Goal: Feedback & Contribution: Leave review/rating

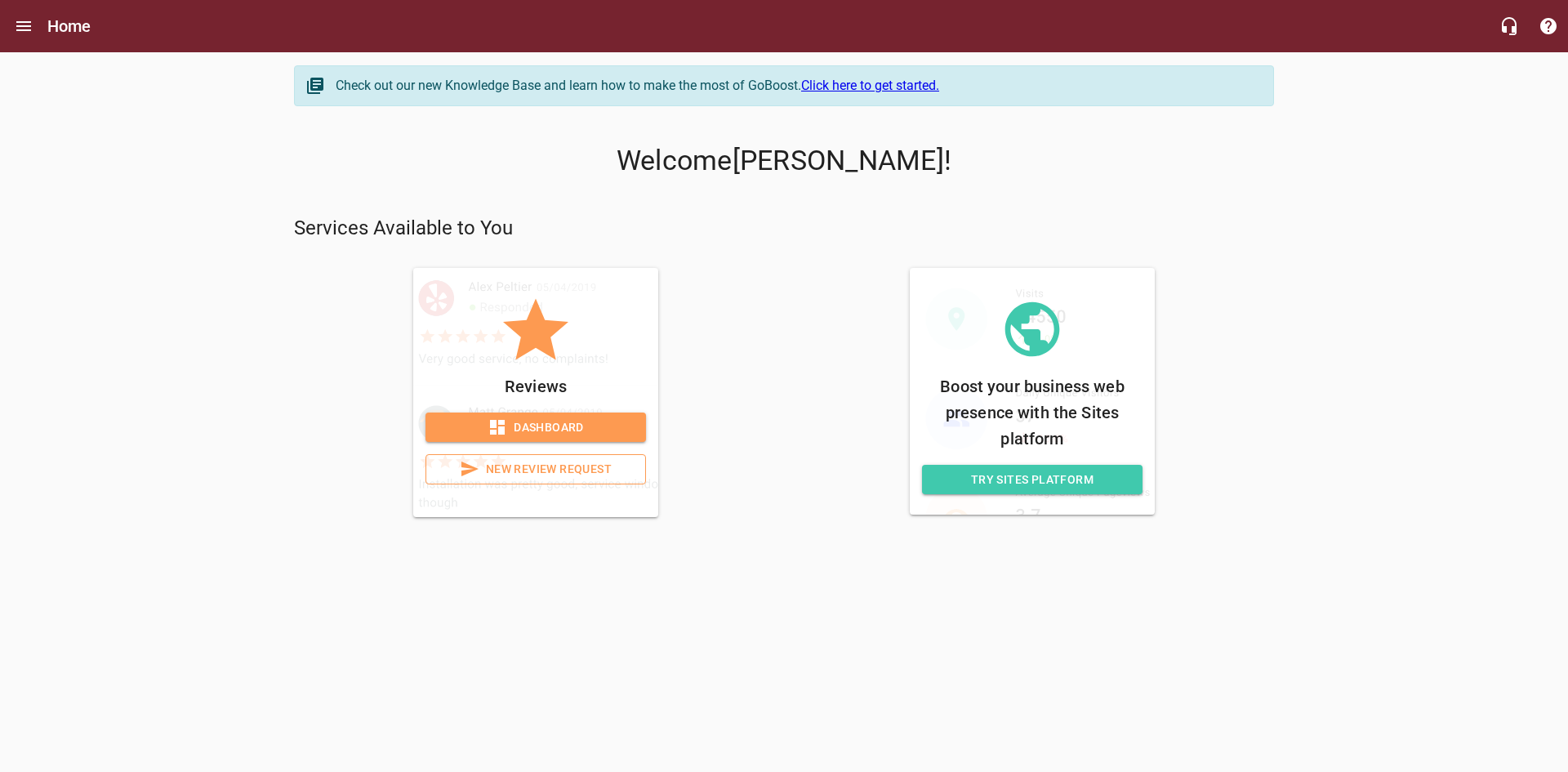
click at [510, 462] on span "New Review Request" at bounding box center [535, 469] width 193 height 20
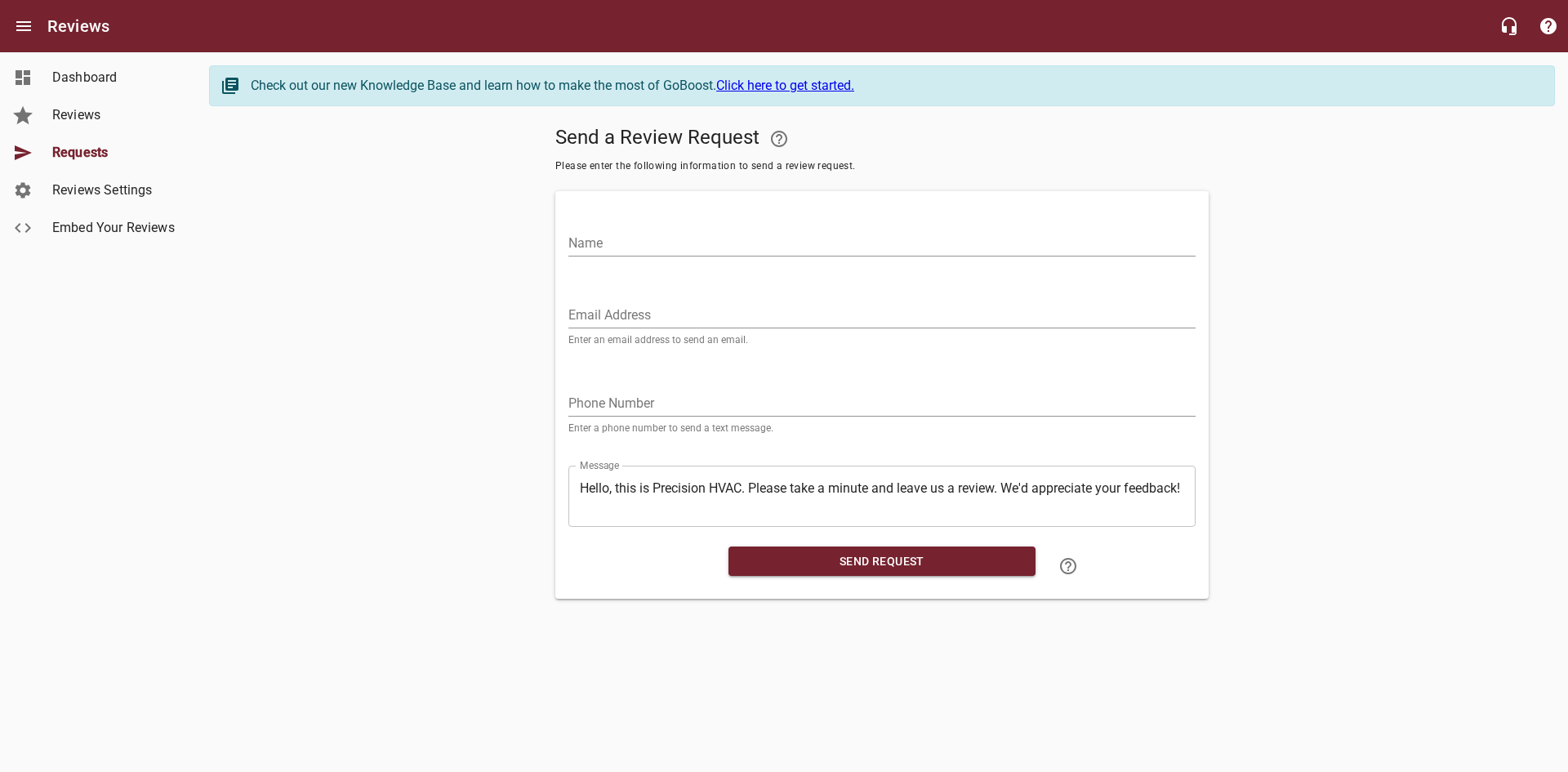
click at [686, 245] on input "Name" at bounding box center [882, 243] width 627 height 26
type input "[PERSON_NAME]"
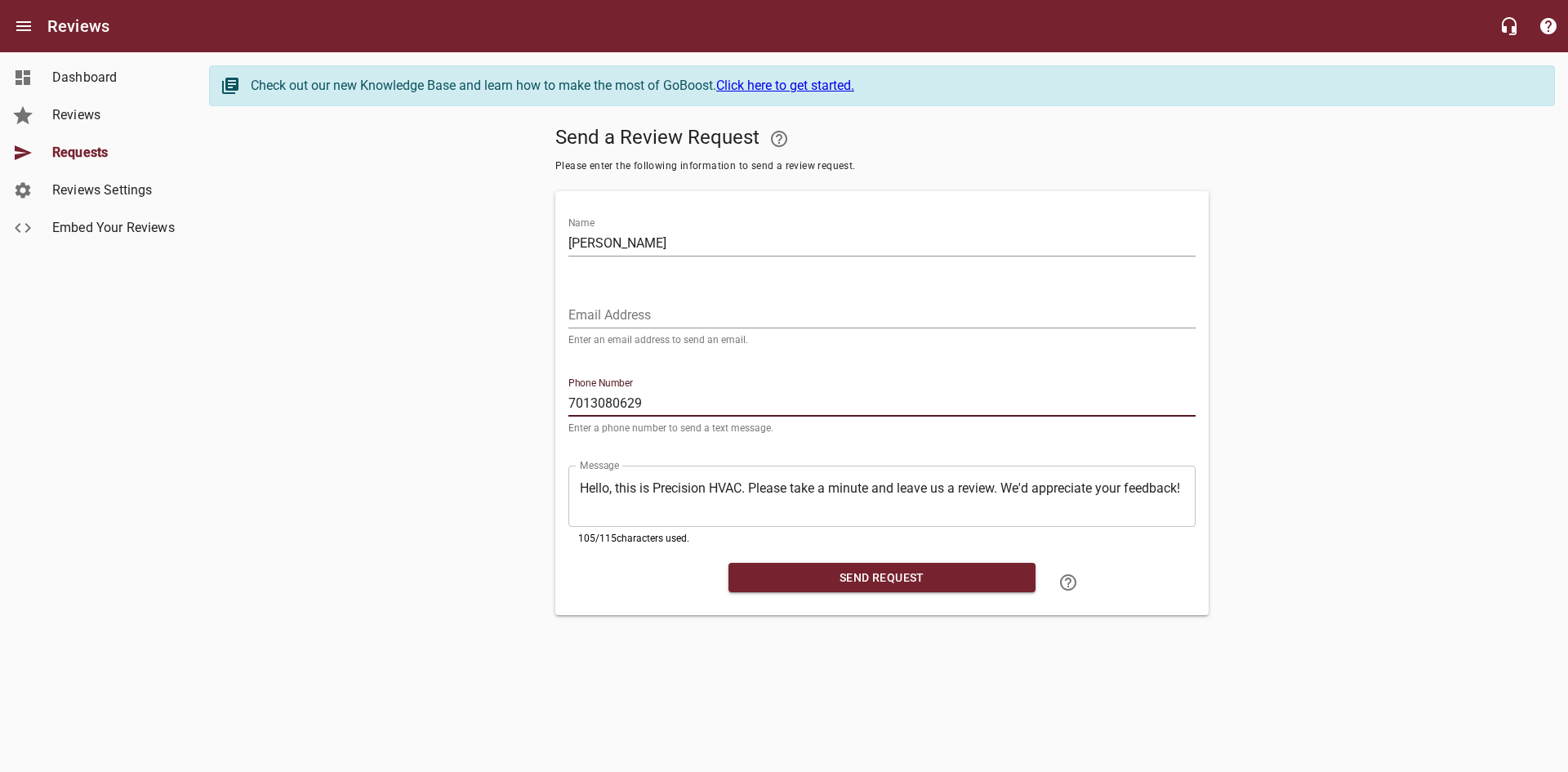
type input "7013080629"
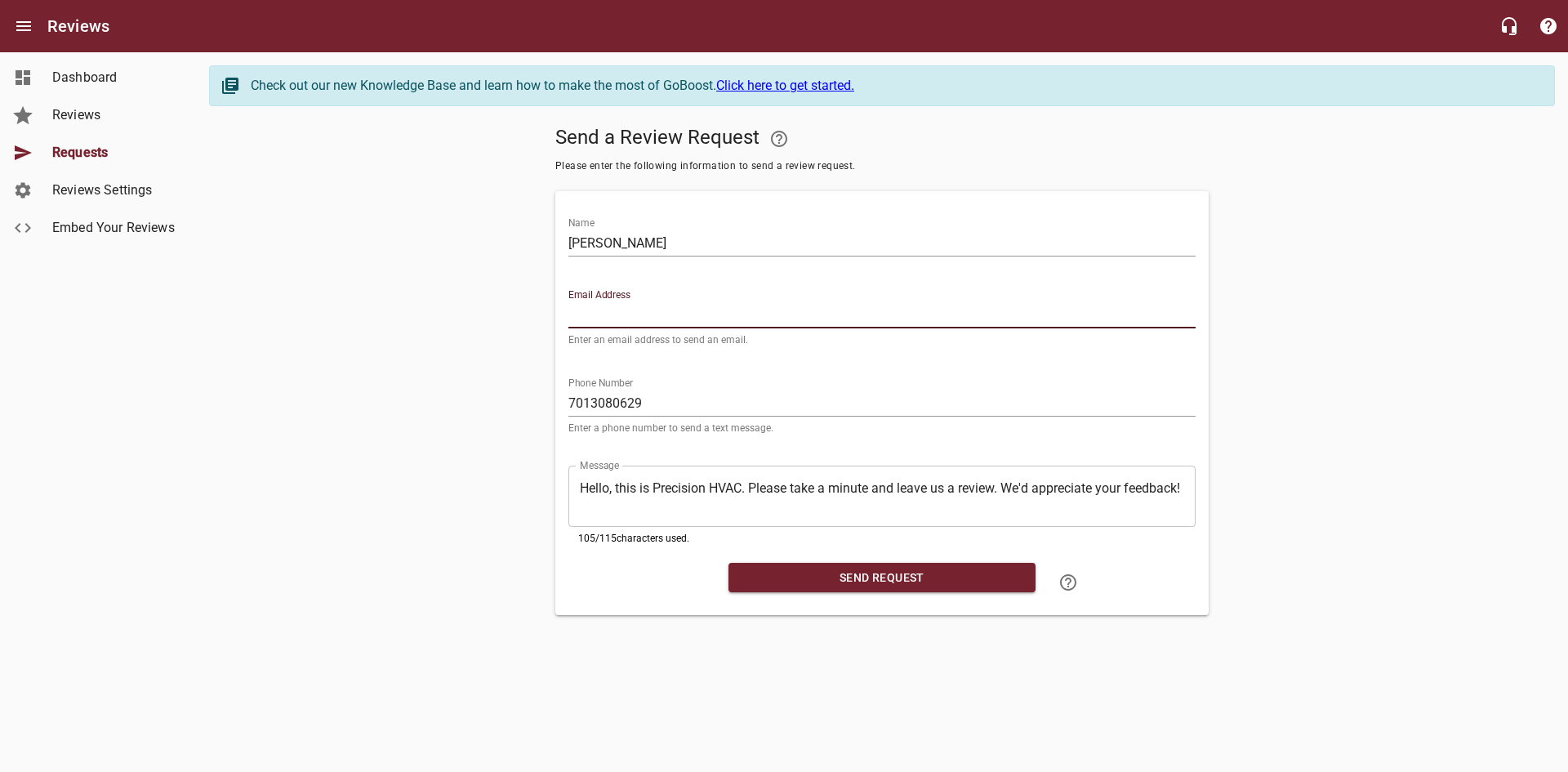
click at [658, 309] on input "Email Address" at bounding box center [882, 315] width 627 height 26
click at [642, 308] on input "Email Address" at bounding box center [882, 315] width 627 height 26
type input "[PERSON_NAME][EMAIL_ADDRESS][PERSON_NAME][DOMAIN_NAME]"
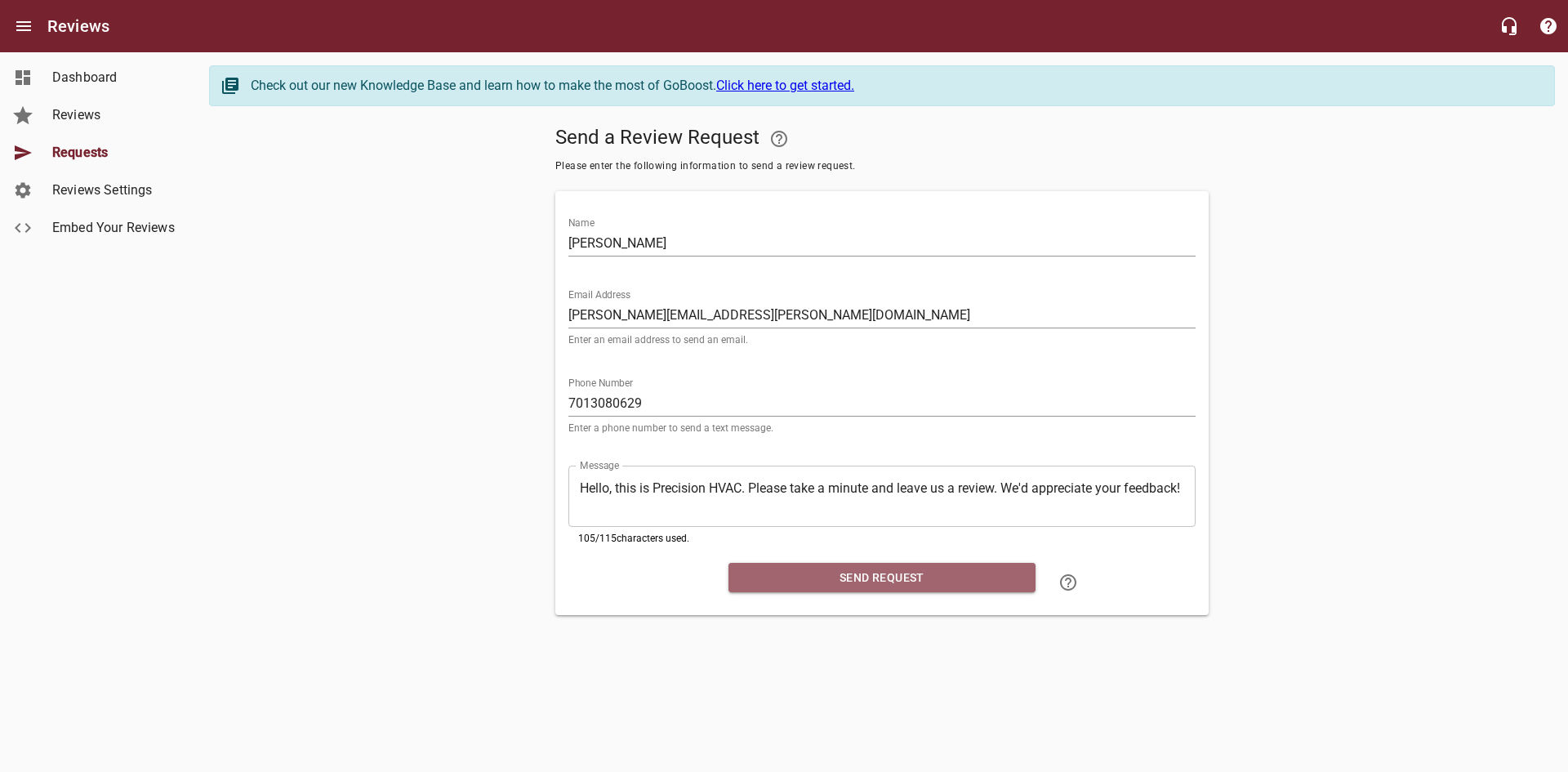
click at [831, 576] on span "Send Request" at bounding box center [882, 577] width 281 height 20
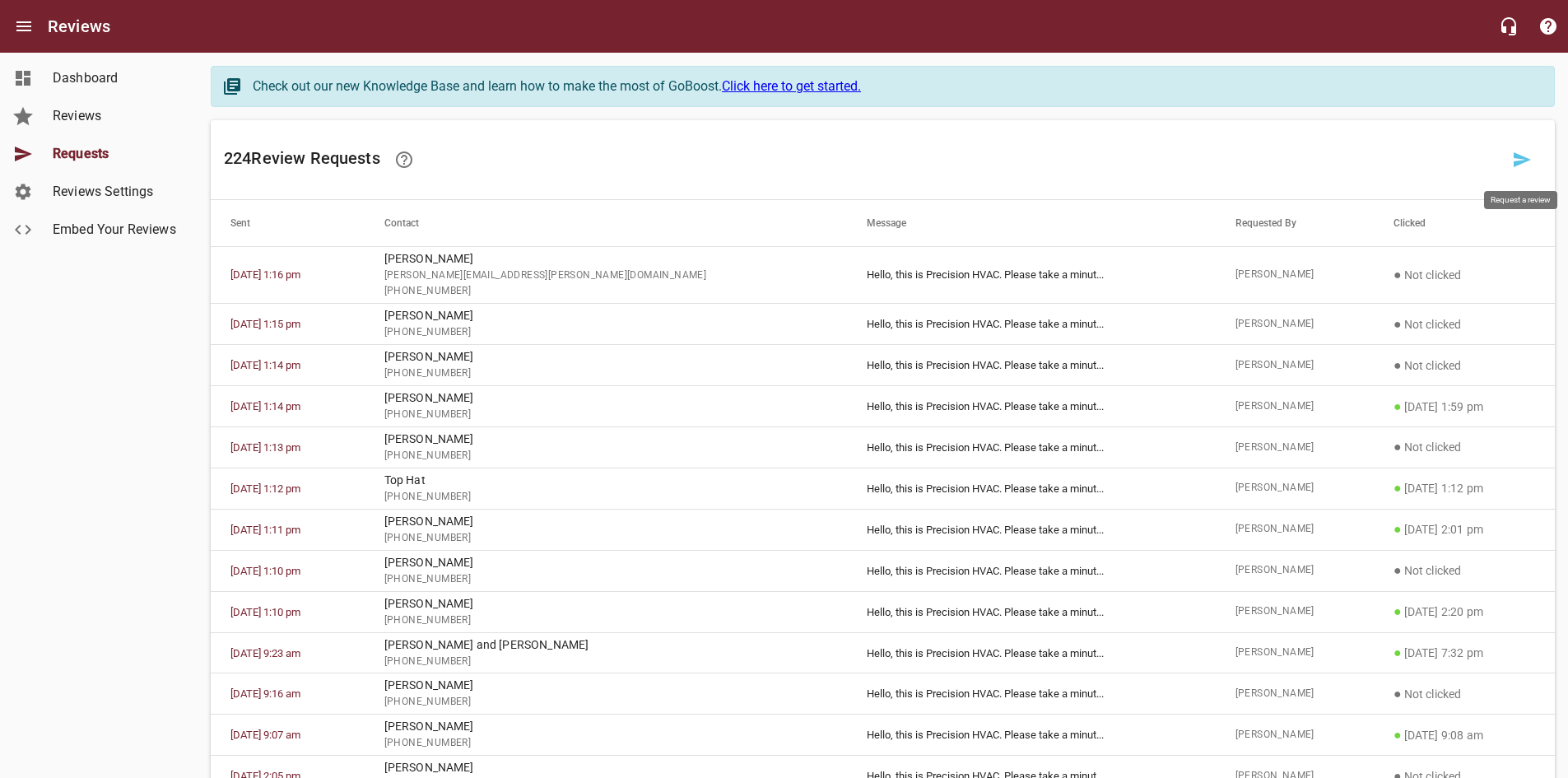
click at [1519, 165] on icon at bounding box center [1522, 159] width 17 height 15
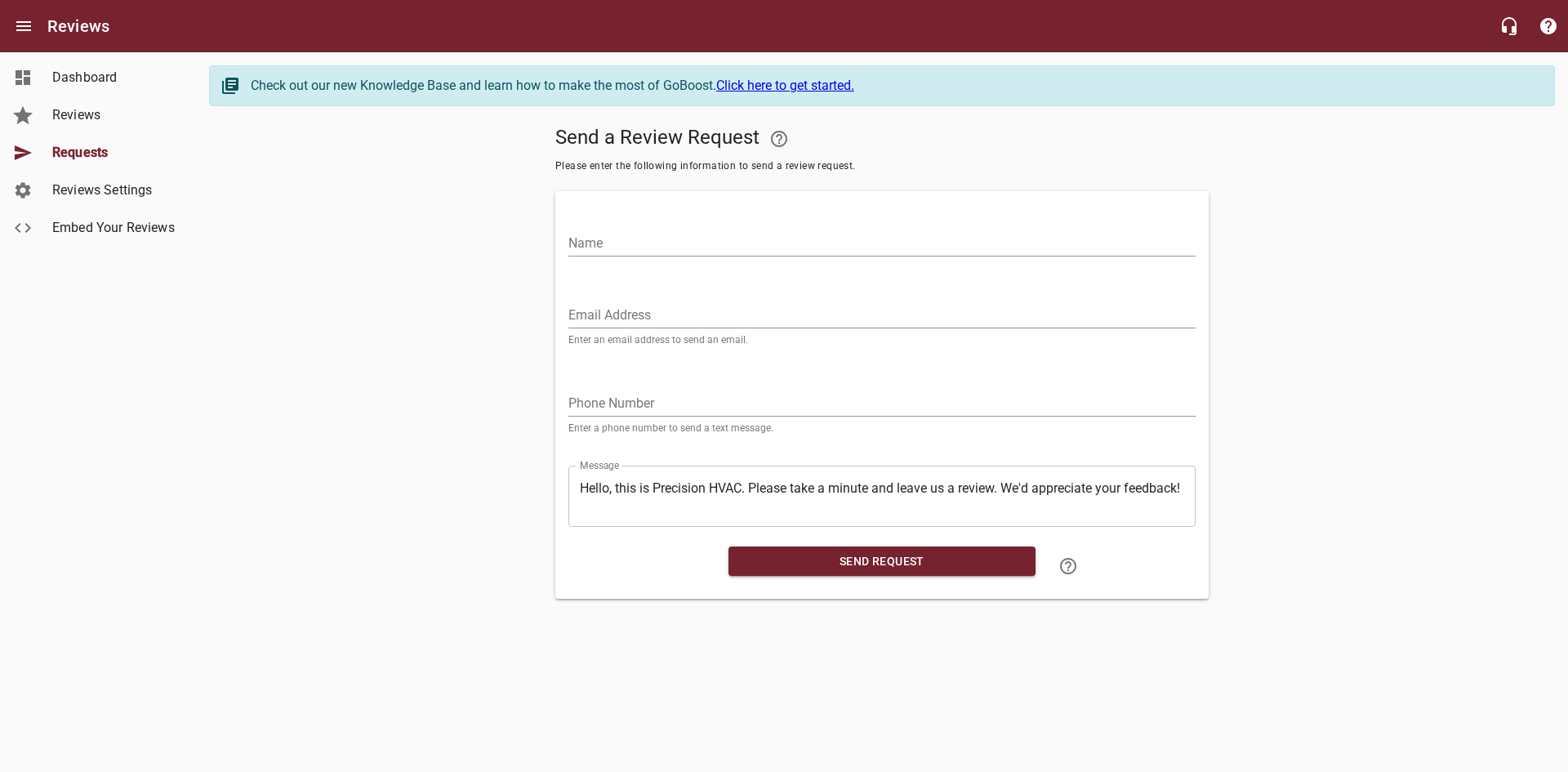
click at [662, 233] on input "Name" at bounding box center [882, 243] width 627 height 26
type input "Alek"
click at [600, 394] on input "tel" at bounding box center [882, 403] width 627 height 26
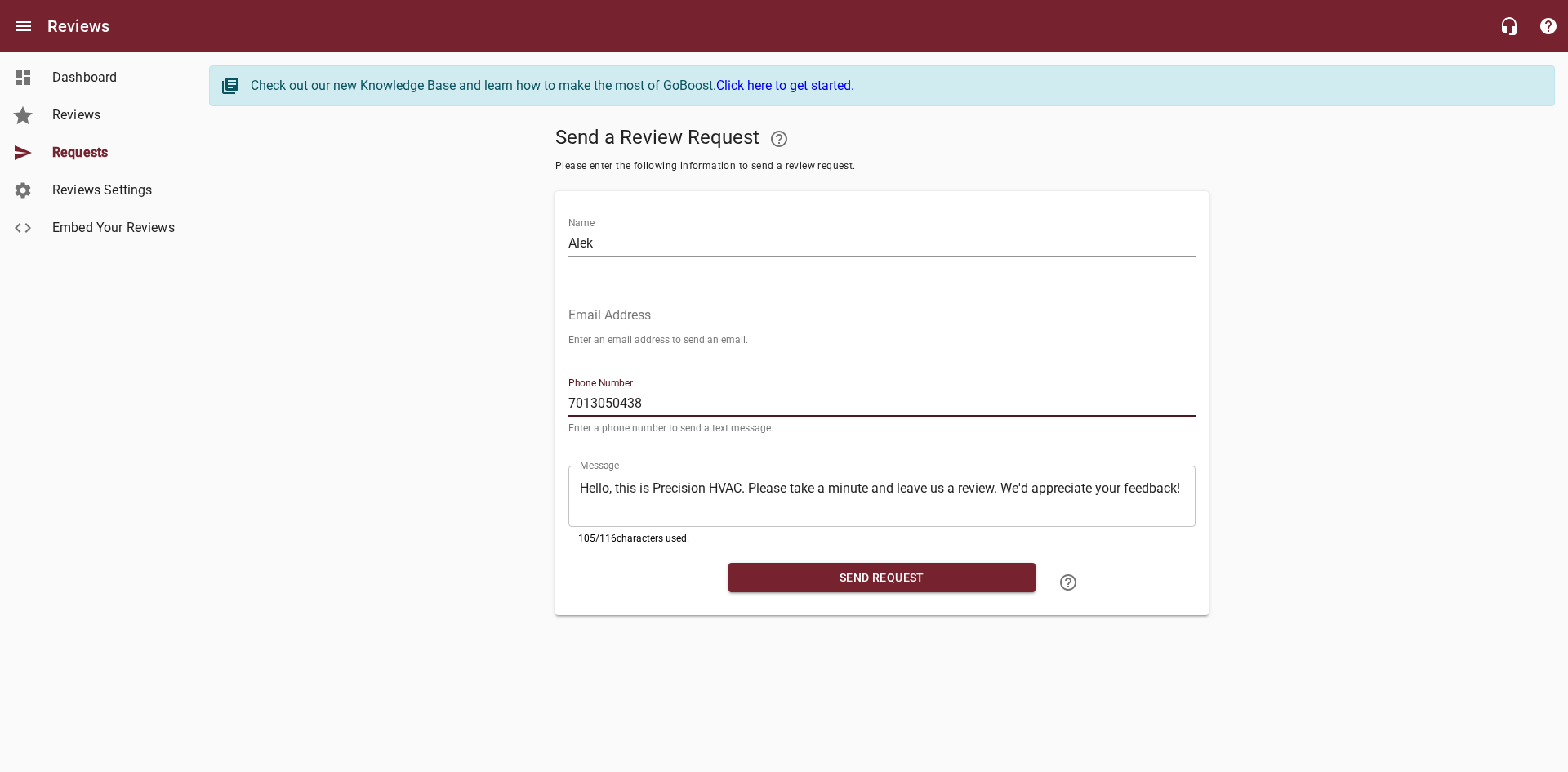
type input "7013050438"
click at [598, 309] on input "Email Address" at bounding box center [882, 315] width 627 height 26
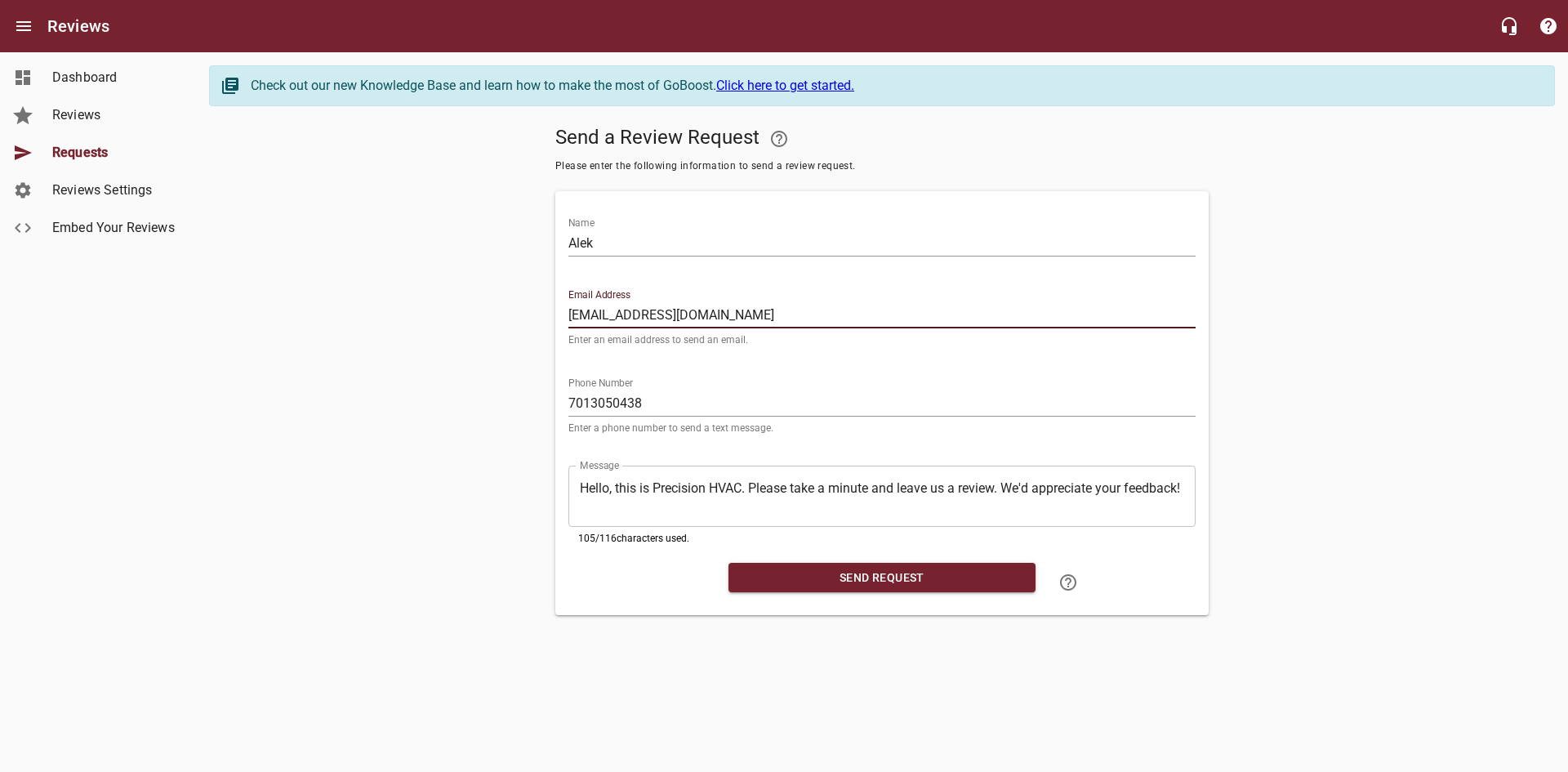
type input "[EMAIL_ADDRESS][DOMAIN_NAME]"
click at [811, 572] on span "Send Request" at bounding box center [882, 577] width 281 height 20
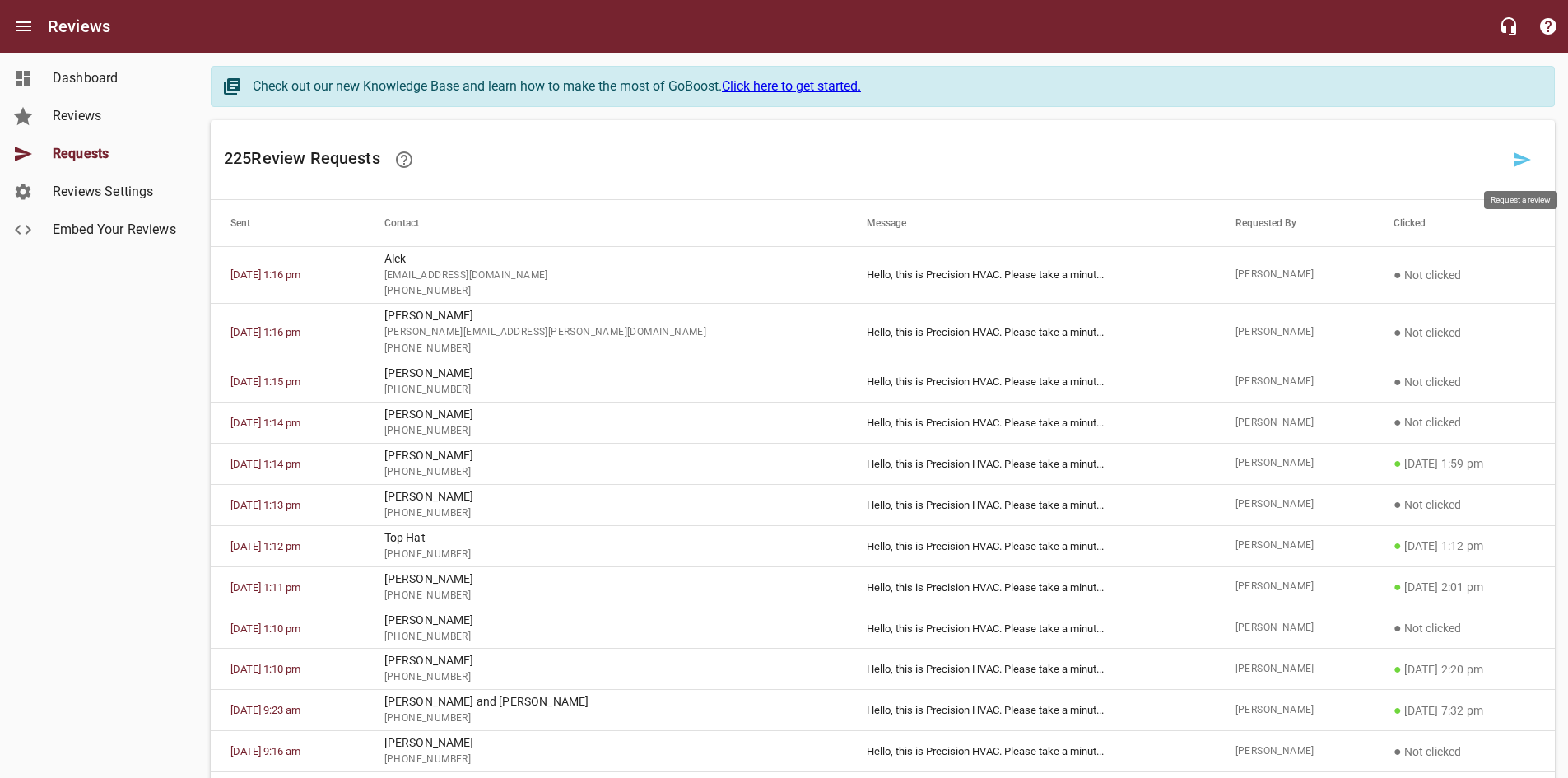
click at [1519, 153] on icon at bounding box center [1522, 159] width 20 height 20
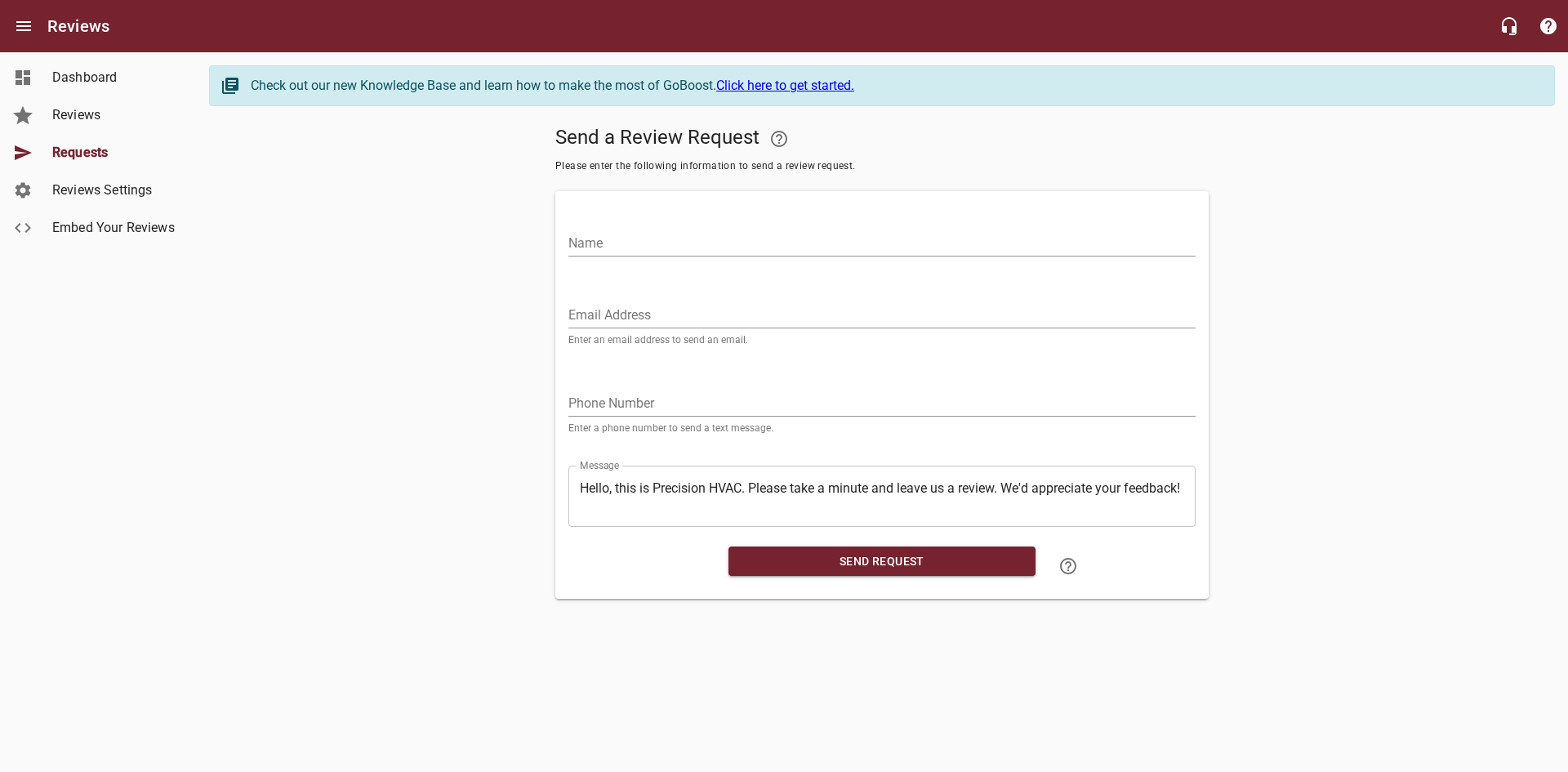
click at [644, 247] on input "Name" at bounding box center [882, 243] width 627 height 26
type input "[PERSON_NAME]"
type input "7"
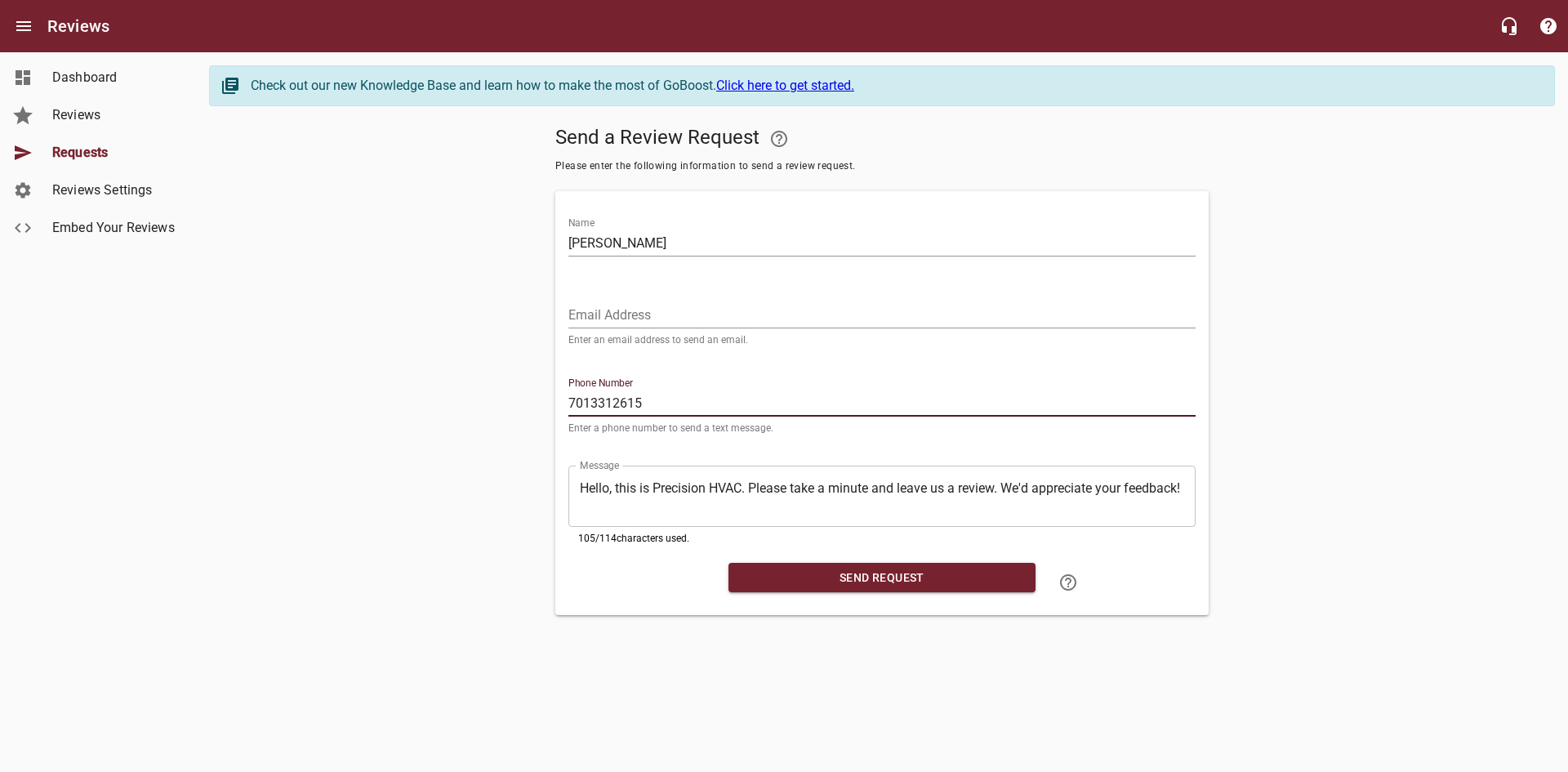
type input "7013312615"
click at [841, 576] on span "Send Request" at bounding box center [882, 577] width 281 height 20
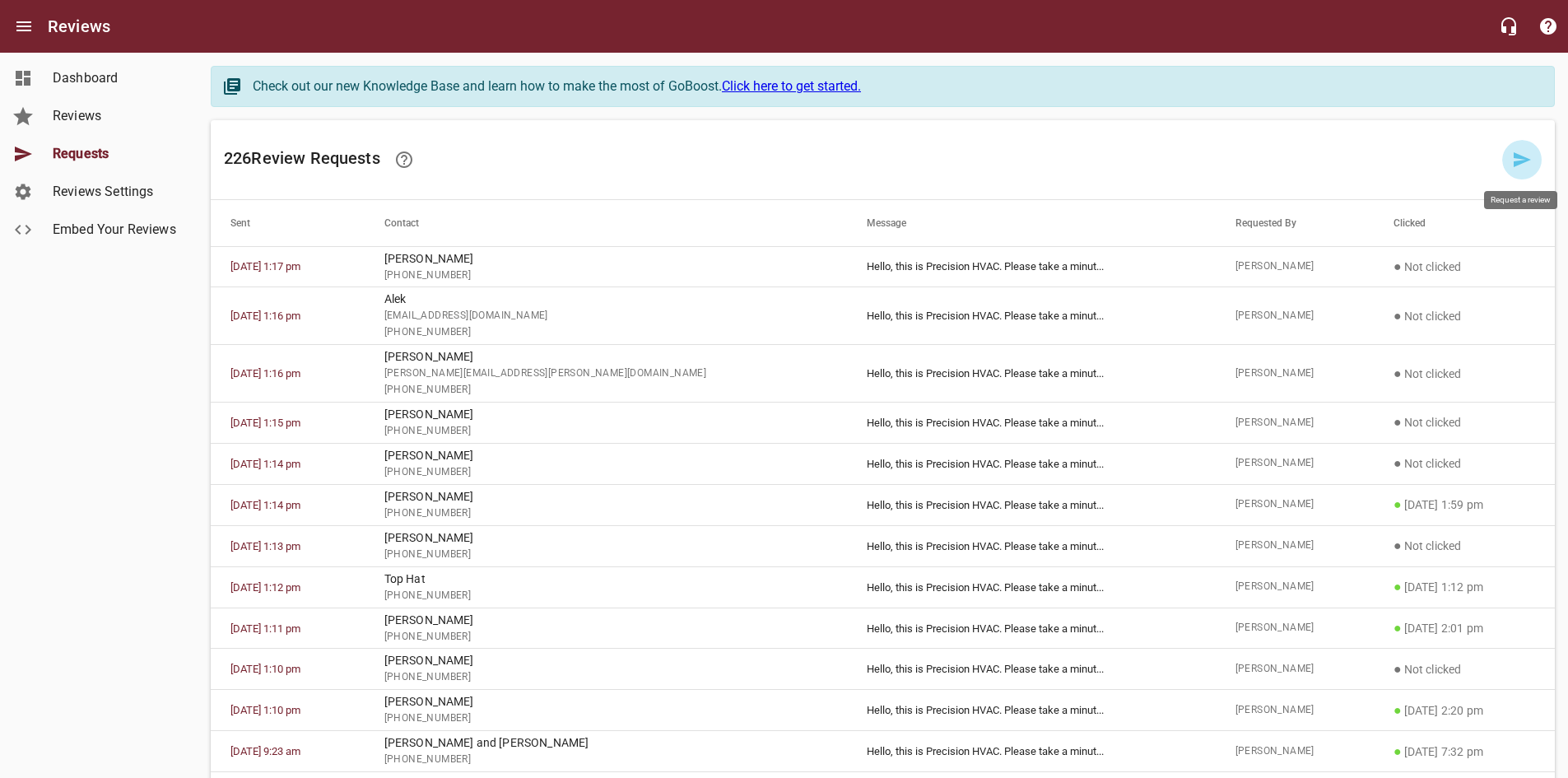
click at [1513, 161] on icon at bounding box center [1522, 159] width 20 height 20
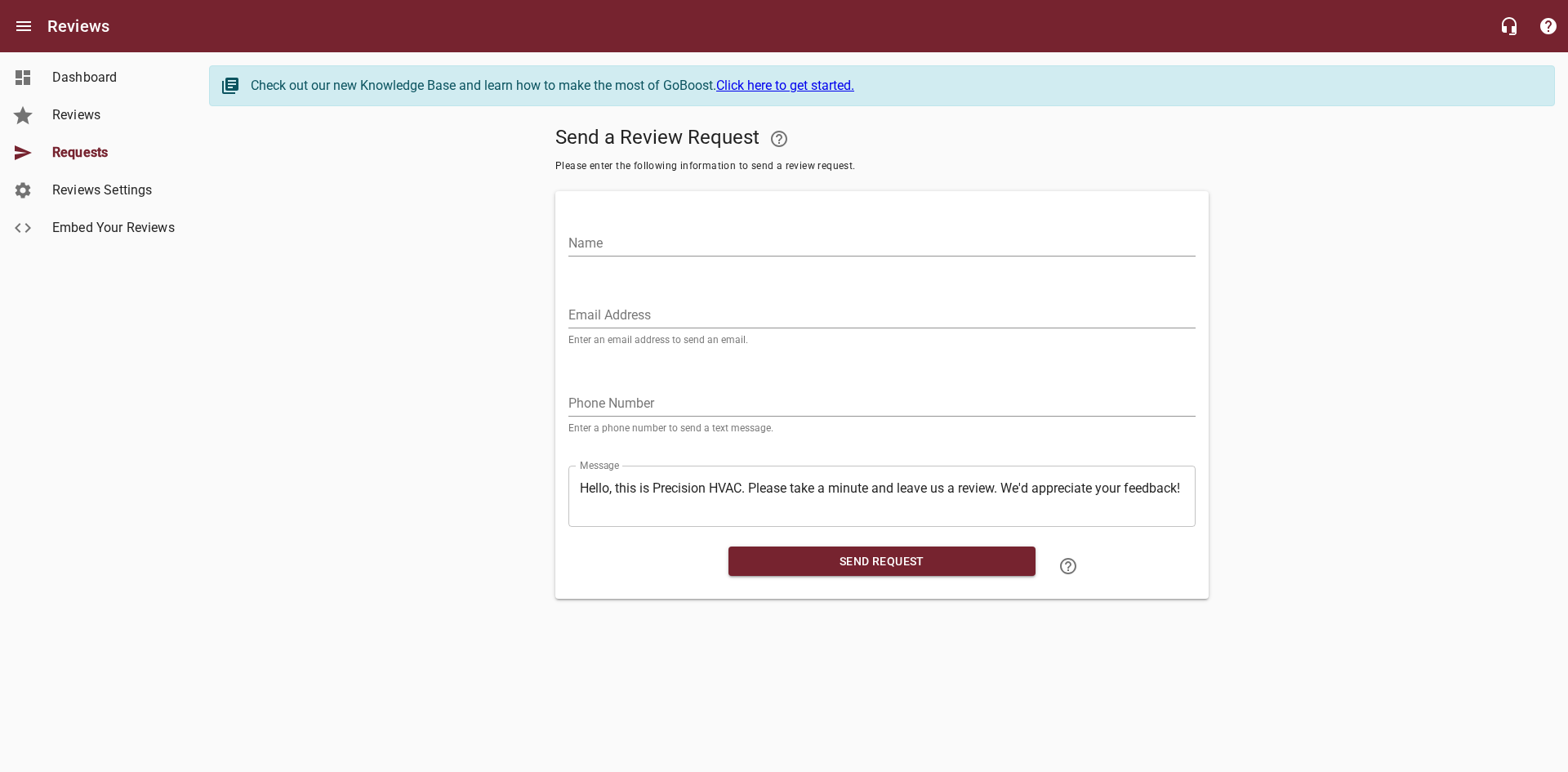
drag, startPoint x: 617, startPoint y: 246, endPoint x: 625, endPoint y: 245, distance: 8.1
click at [622, 245] on input "Name" at bounding box center [882, 243] width 627 height 26
type input "[PERSON_NAME]"
click at [612, 407] on input "tel" at bounding box center [882, 403] width 627 height 26
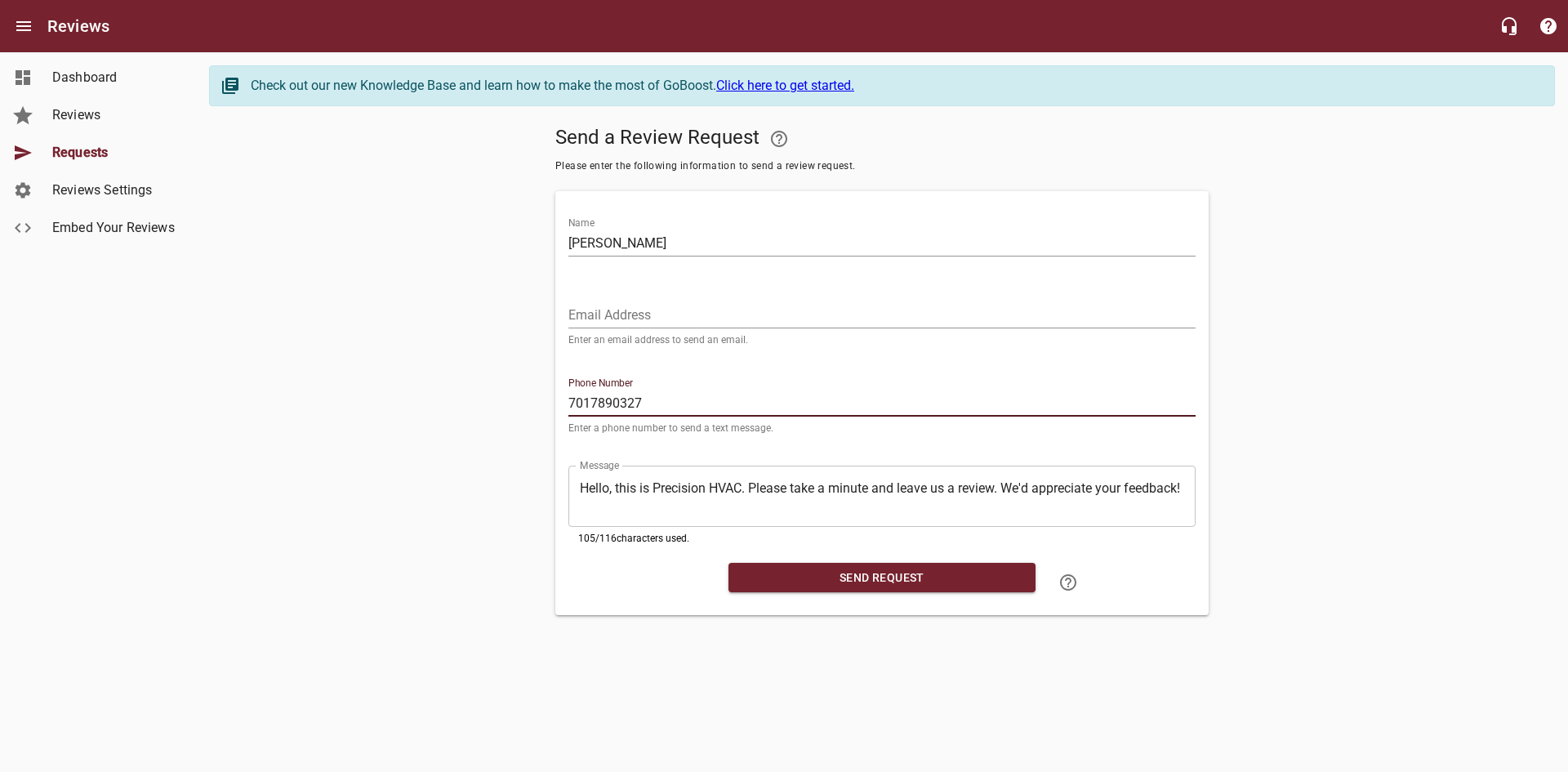
type input "7017890327"
click at [855, 574] on span "Send Request" at bounding box center [882, 577] width 281 height 20
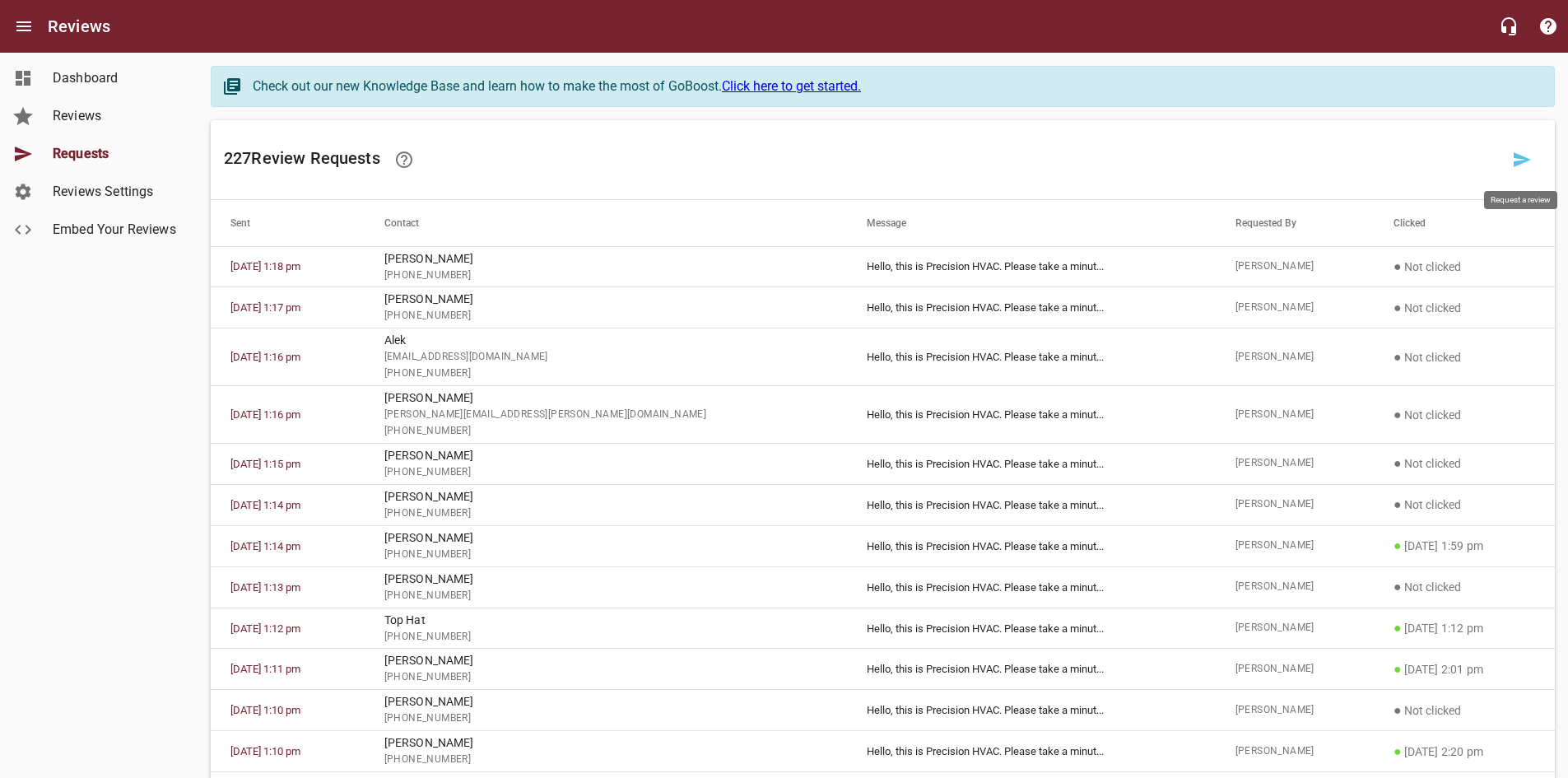
click at [1517, 161] on icon at bounding box center [1522, 159] width 17 height 15
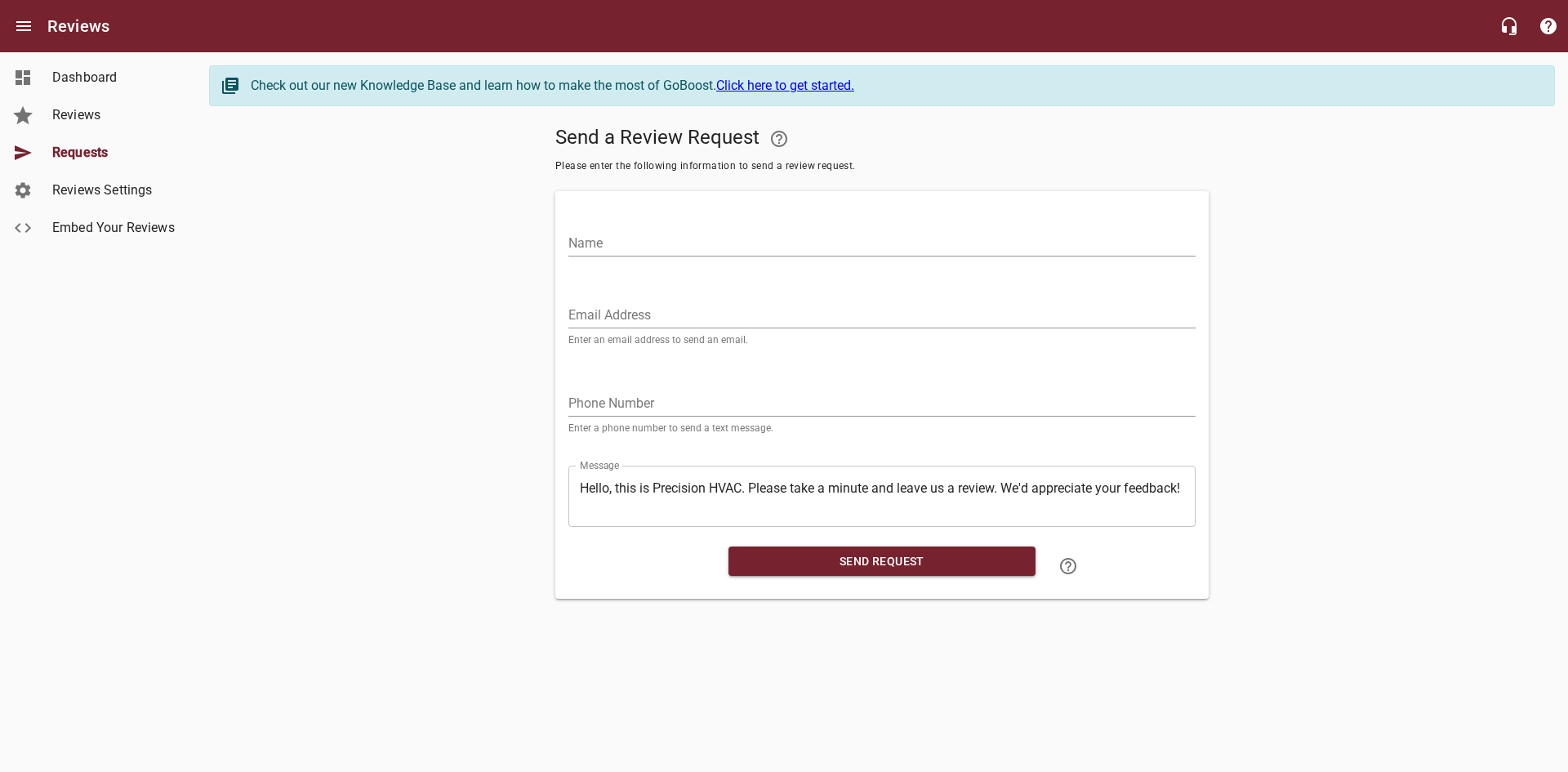
click at [619, 241] on input "Name" at bounding box center [882, 243] width 627 height 26
type input "[PERSON_NAME]"
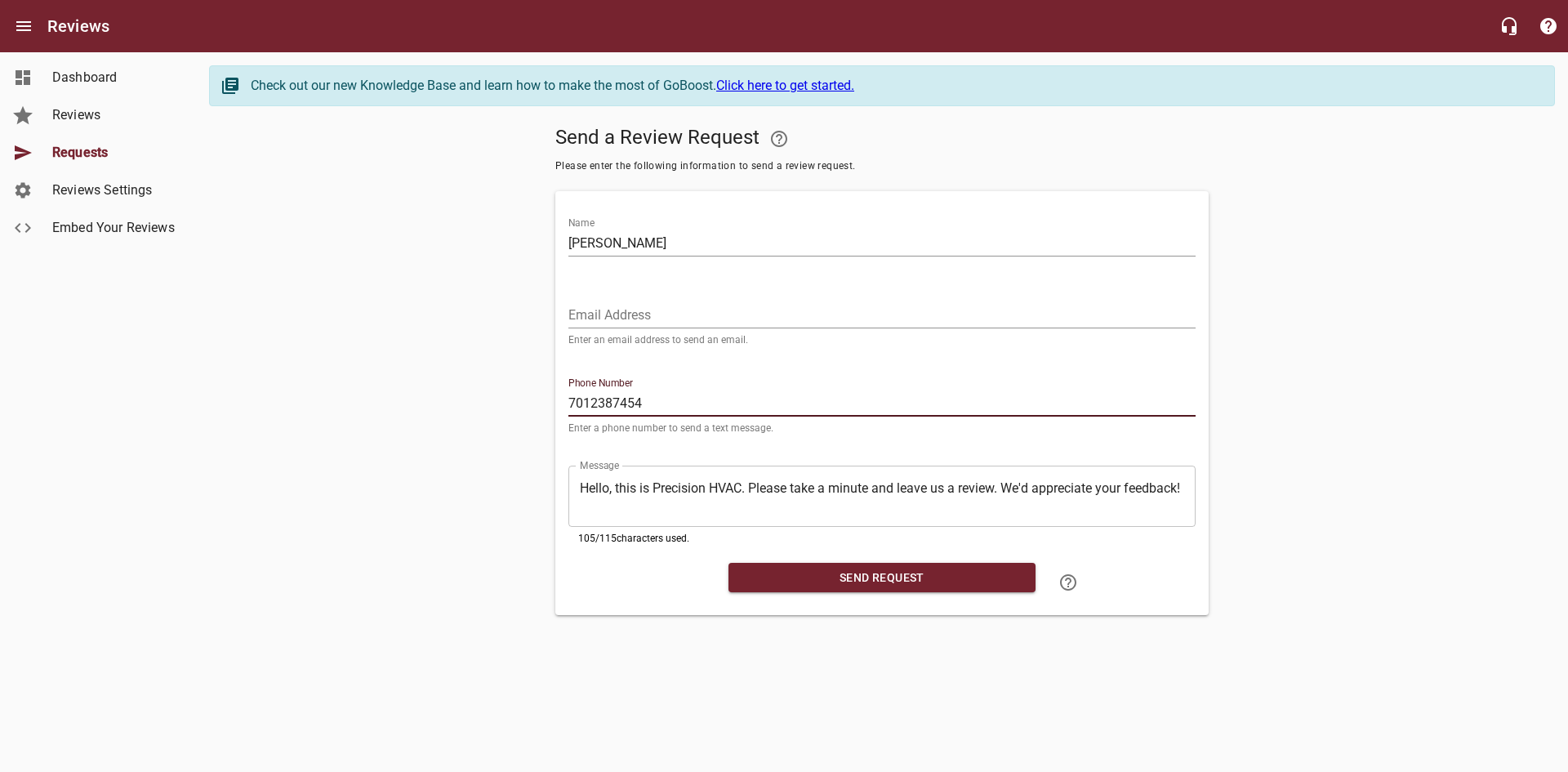
type input "7012387454"
click at [885, 576] on span "Send Request" at bounding box center [882, 577] width 281 height 20
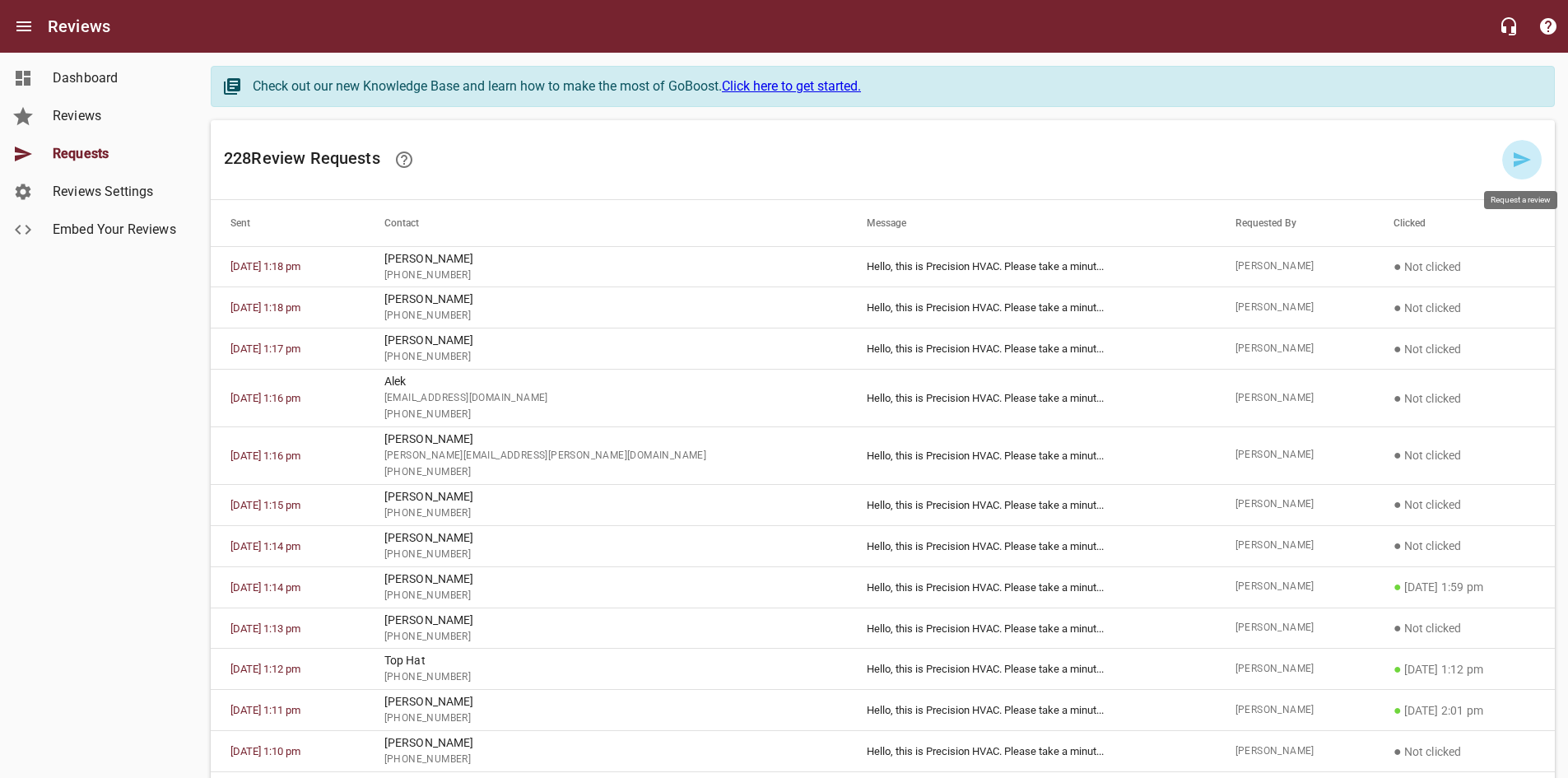
click at [1528, 162] on icon at bounding box center [1522, 159] width 20 height 20
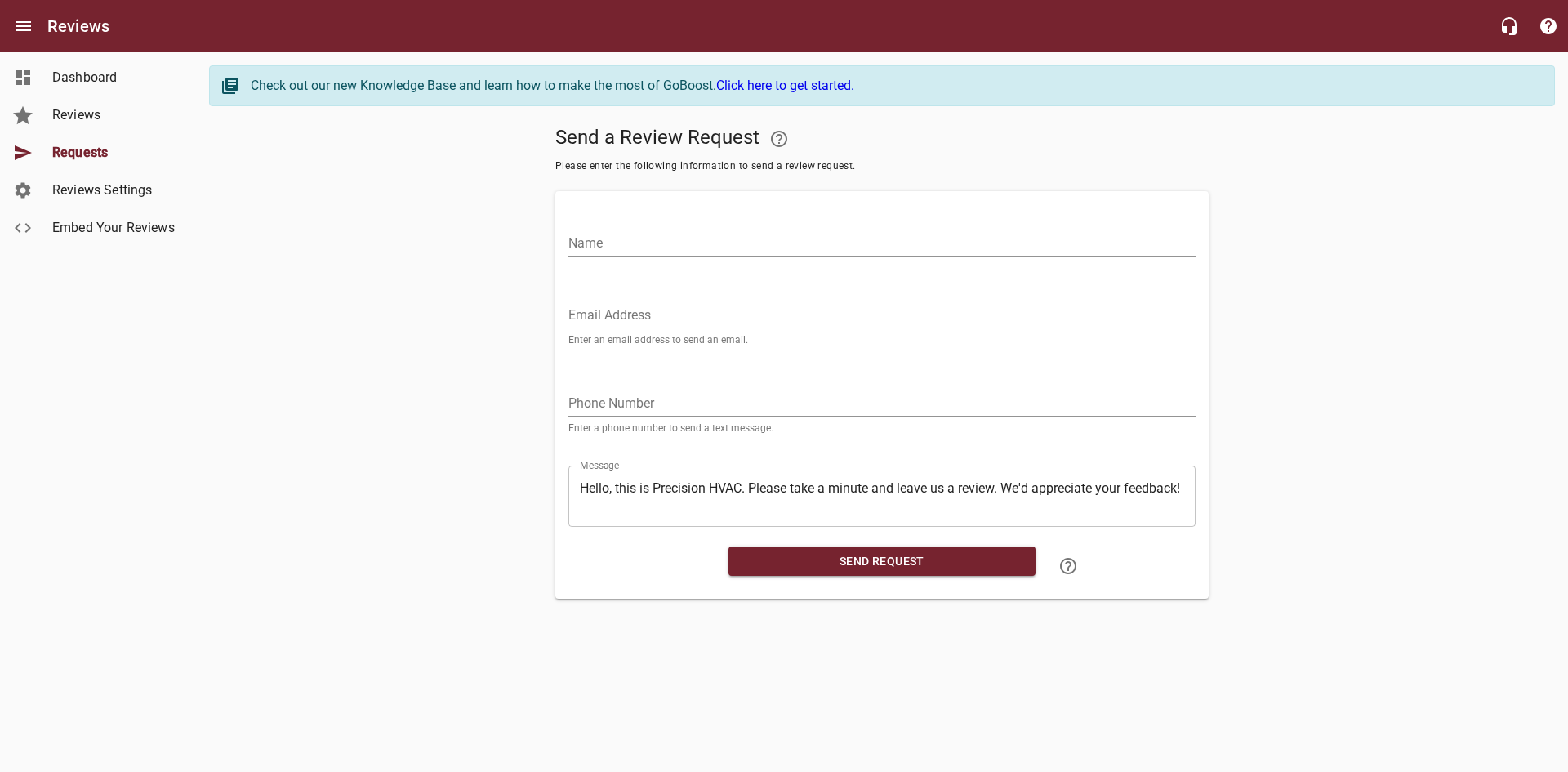
click at [754, 225] on div "Name" at bounding box center [882, 236] width 627 height 39
click at [747, 234] on input "Name" at bounding box center [882, 243] width 627 height 26
type input "Mykathy"
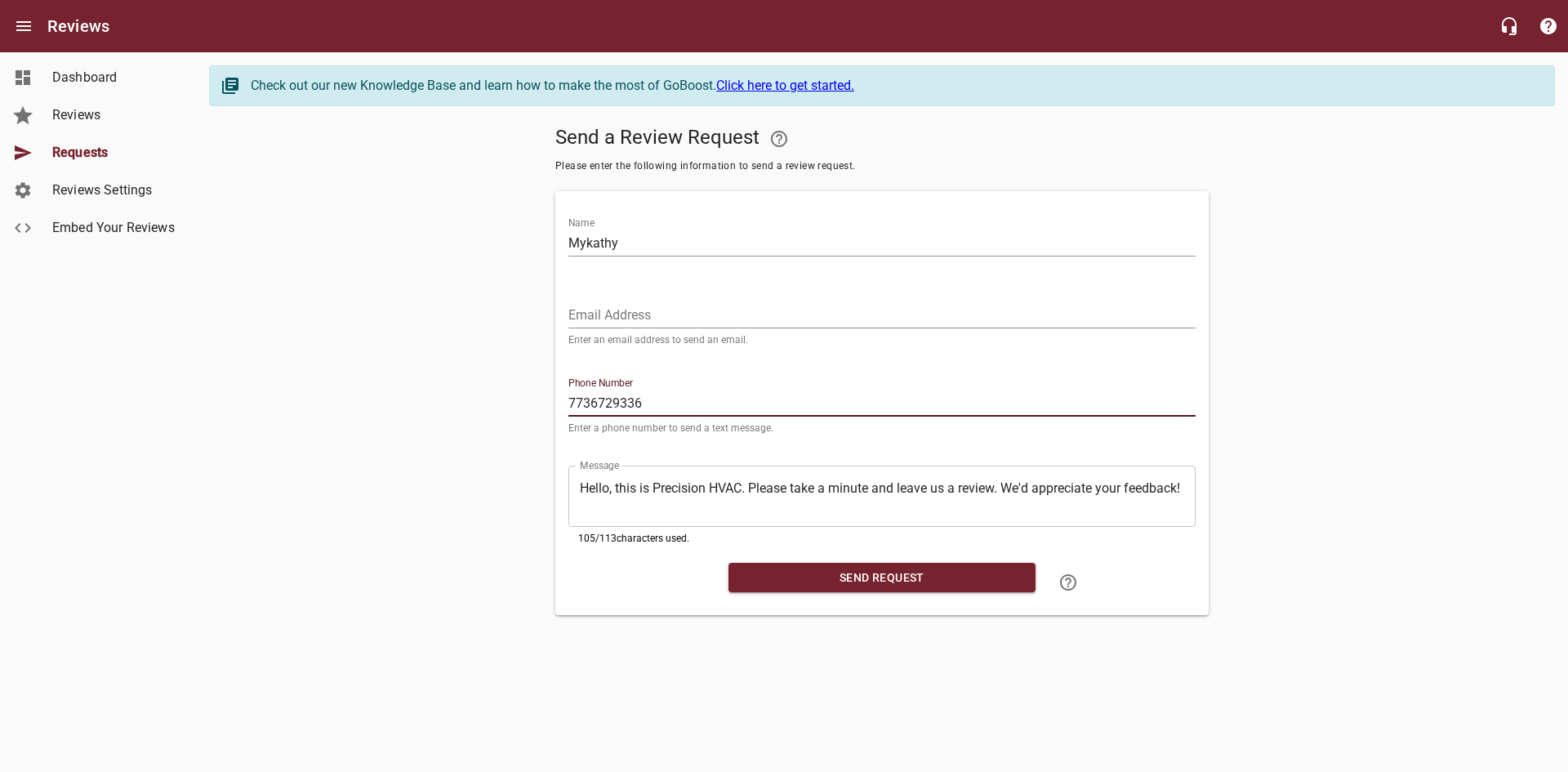
type input "7736729336"
click at [851, 574] on span "Send Request" at bounding box center [882, 577] width 281 height 20
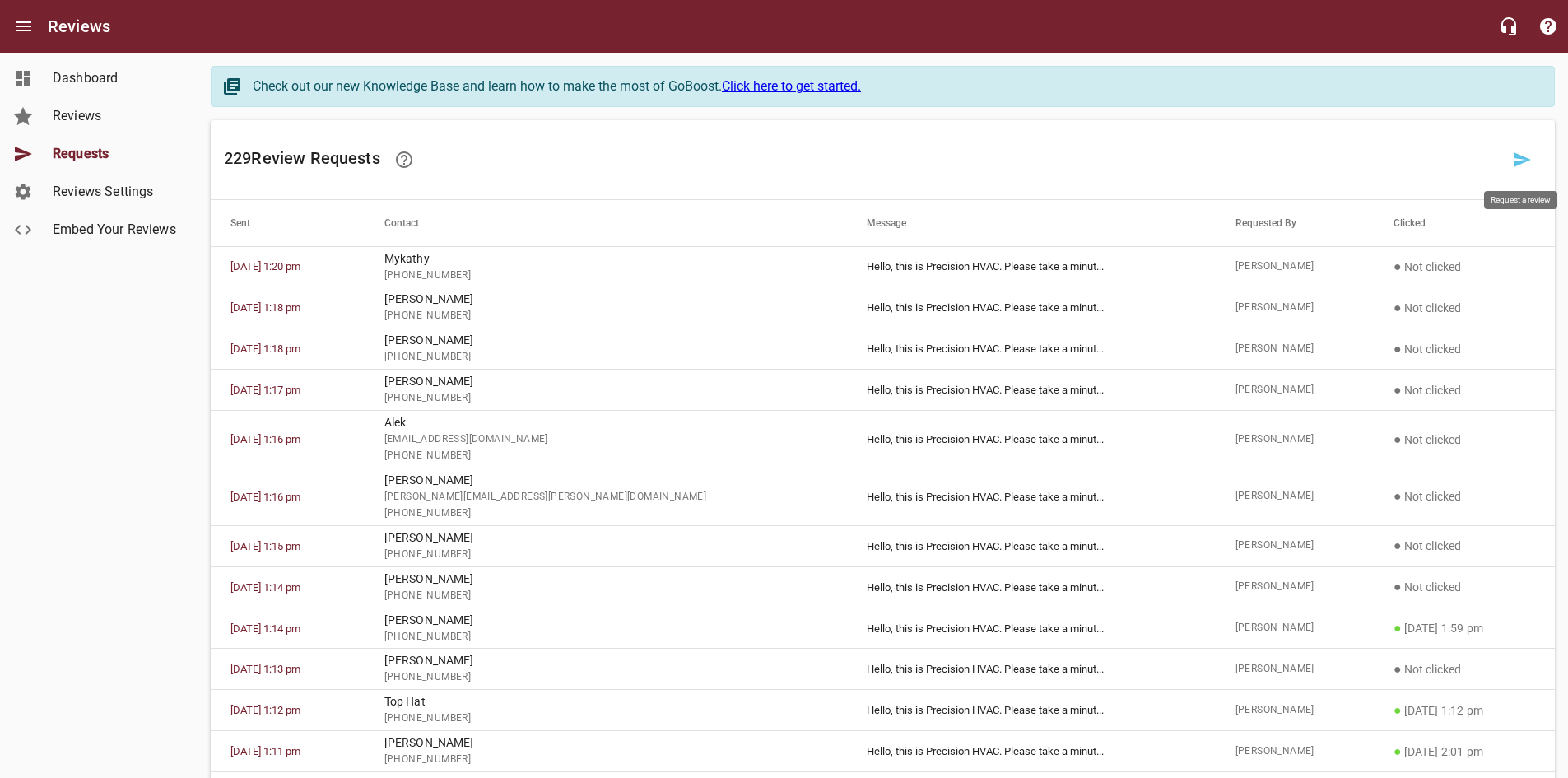
click at [1503, 165] on link at bounding box center [1521, 159] width 39 height 39
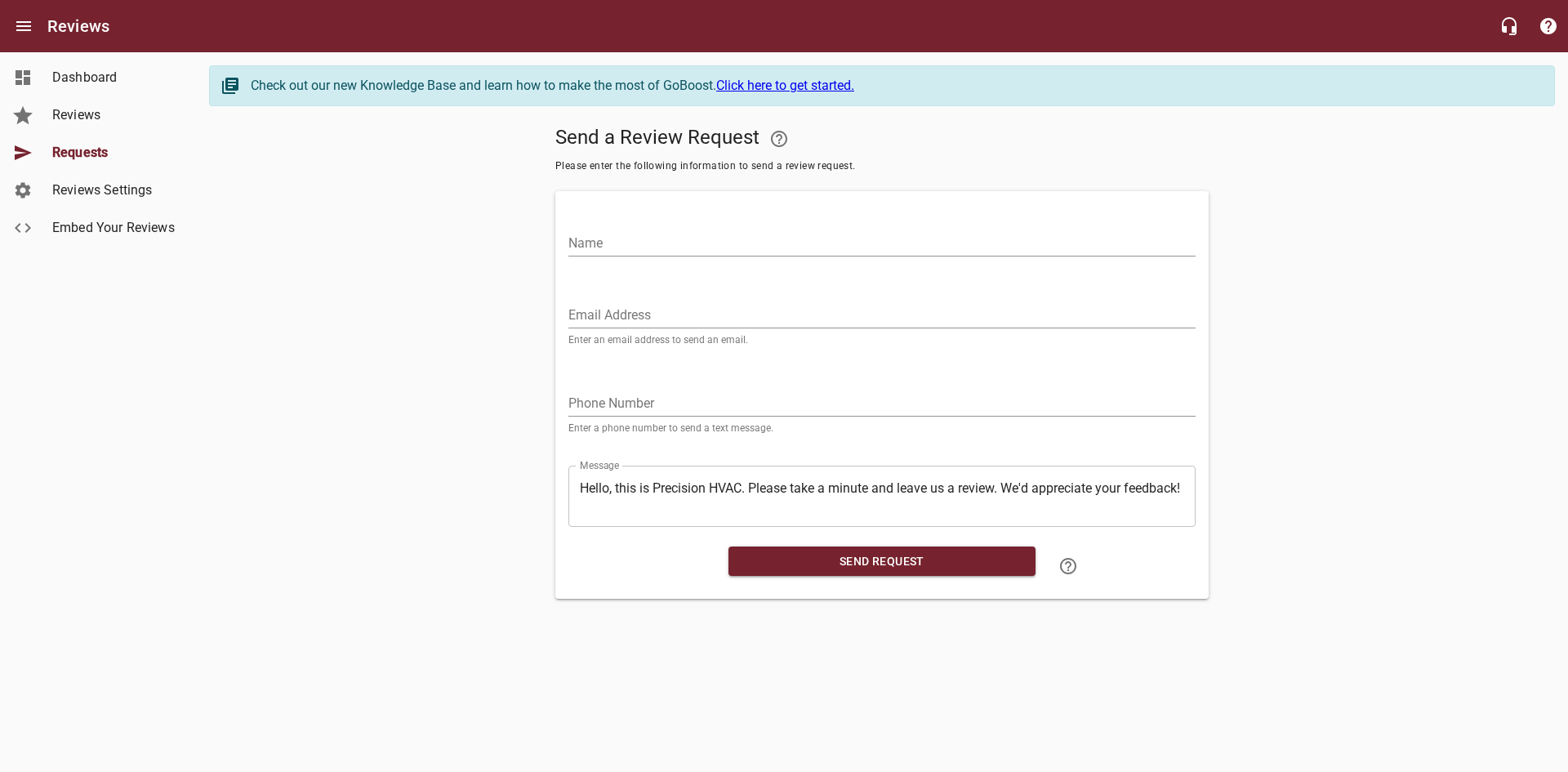
click at [782, 245] on input "Name" at bounding box center [882, 243] width 627 height 26
type input "[PERSON_NAME]"
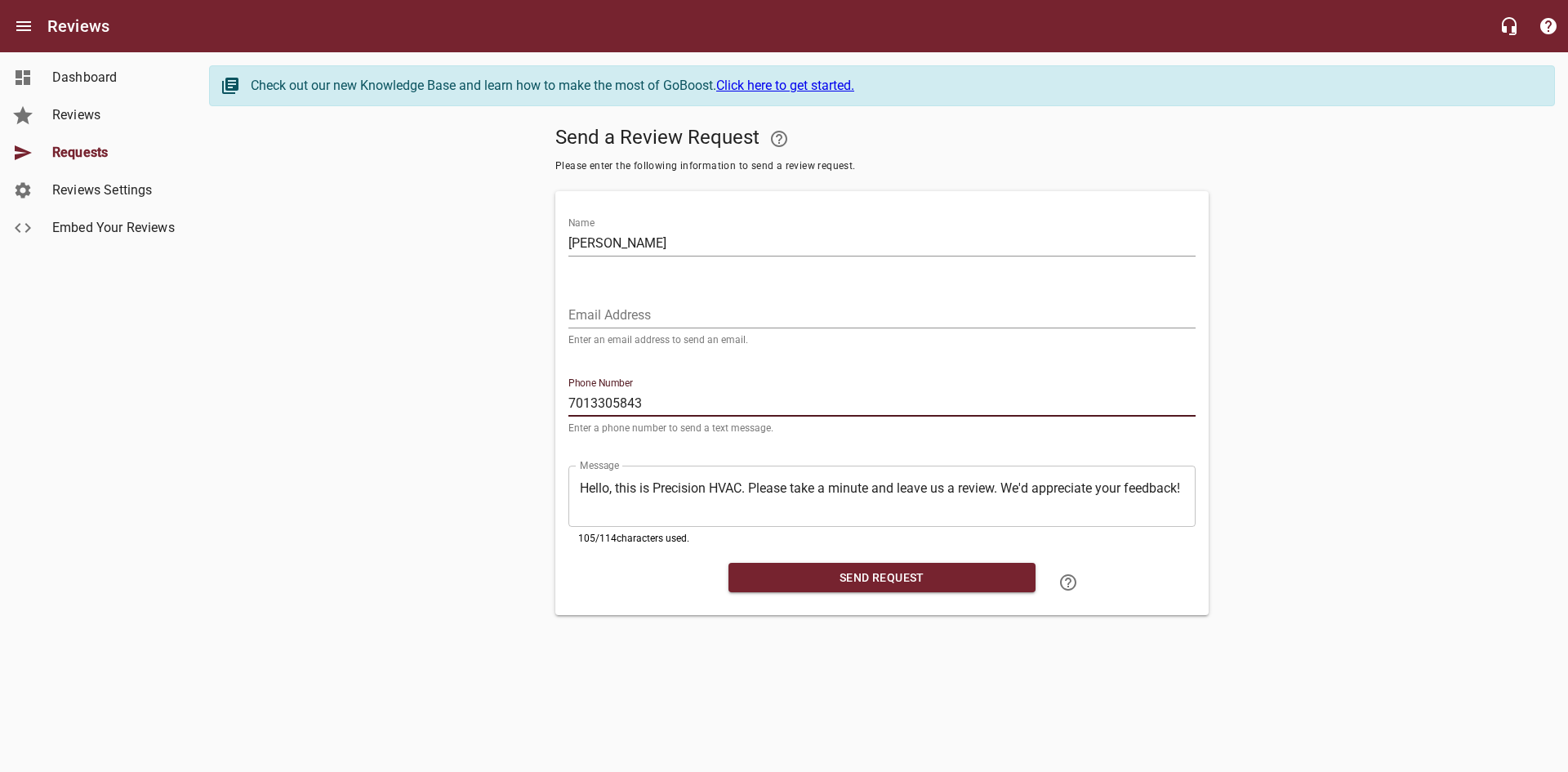
type input "7013305843"
click at [813, 567] on span "Send Request" at bounding box center [882, 577] width 281 height 20
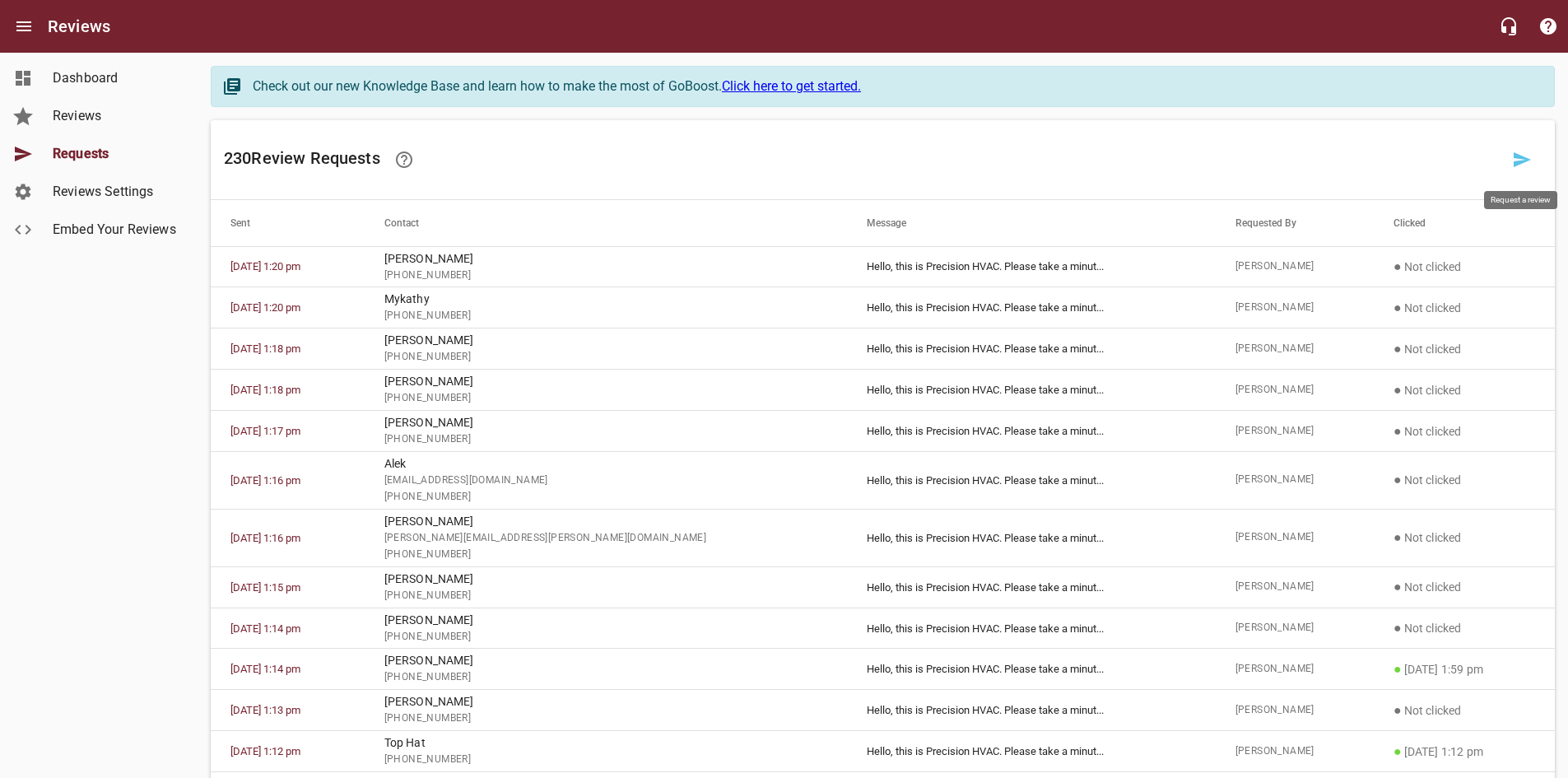
click at [1525, 160] on icon at bounding box center [1522, 159] width 17 height 15
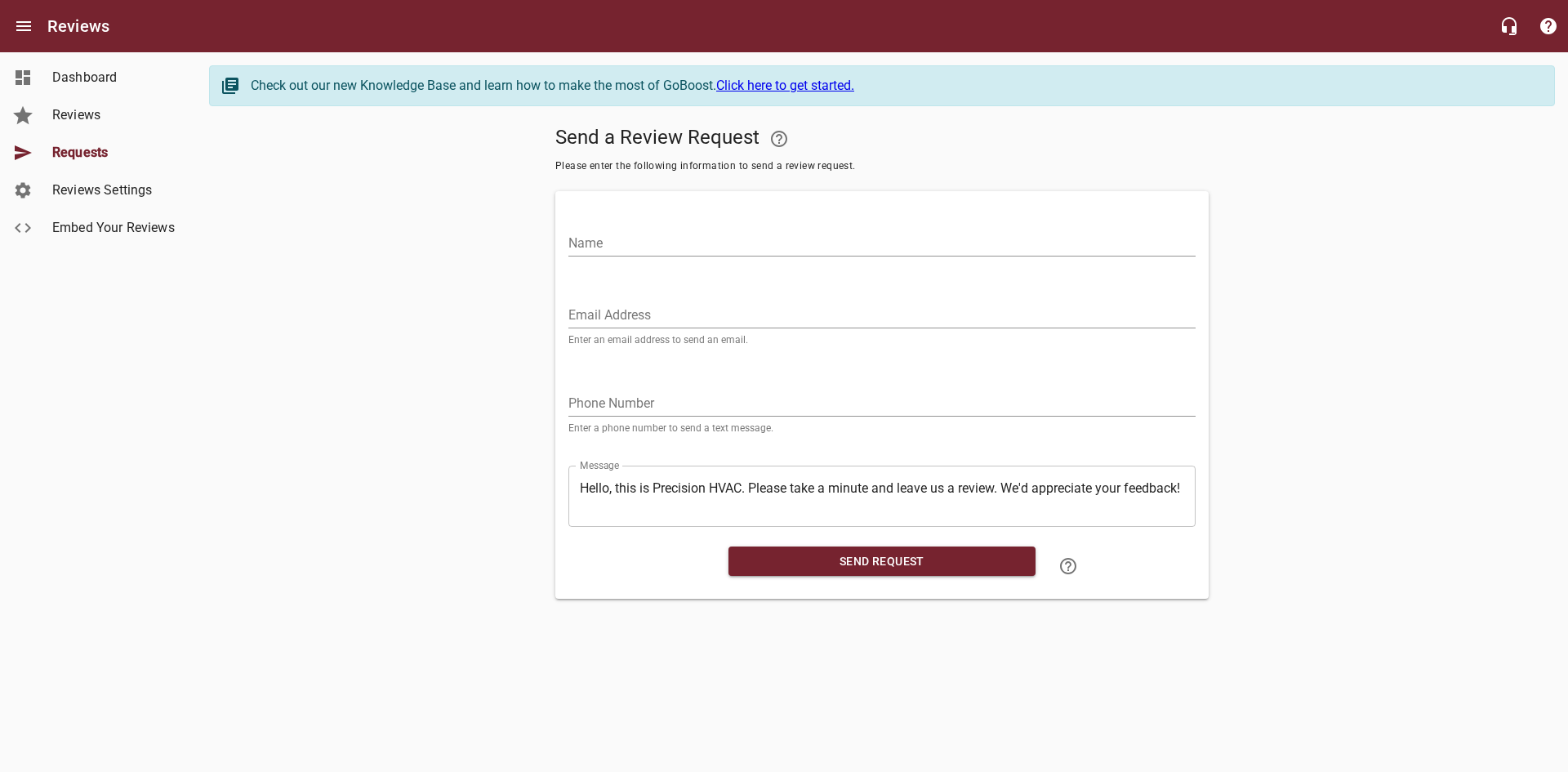
click at [588, 236] on input "Name" at bounding box center [882, 243] width 627 height 26
type input "[PERSON_NAME]"
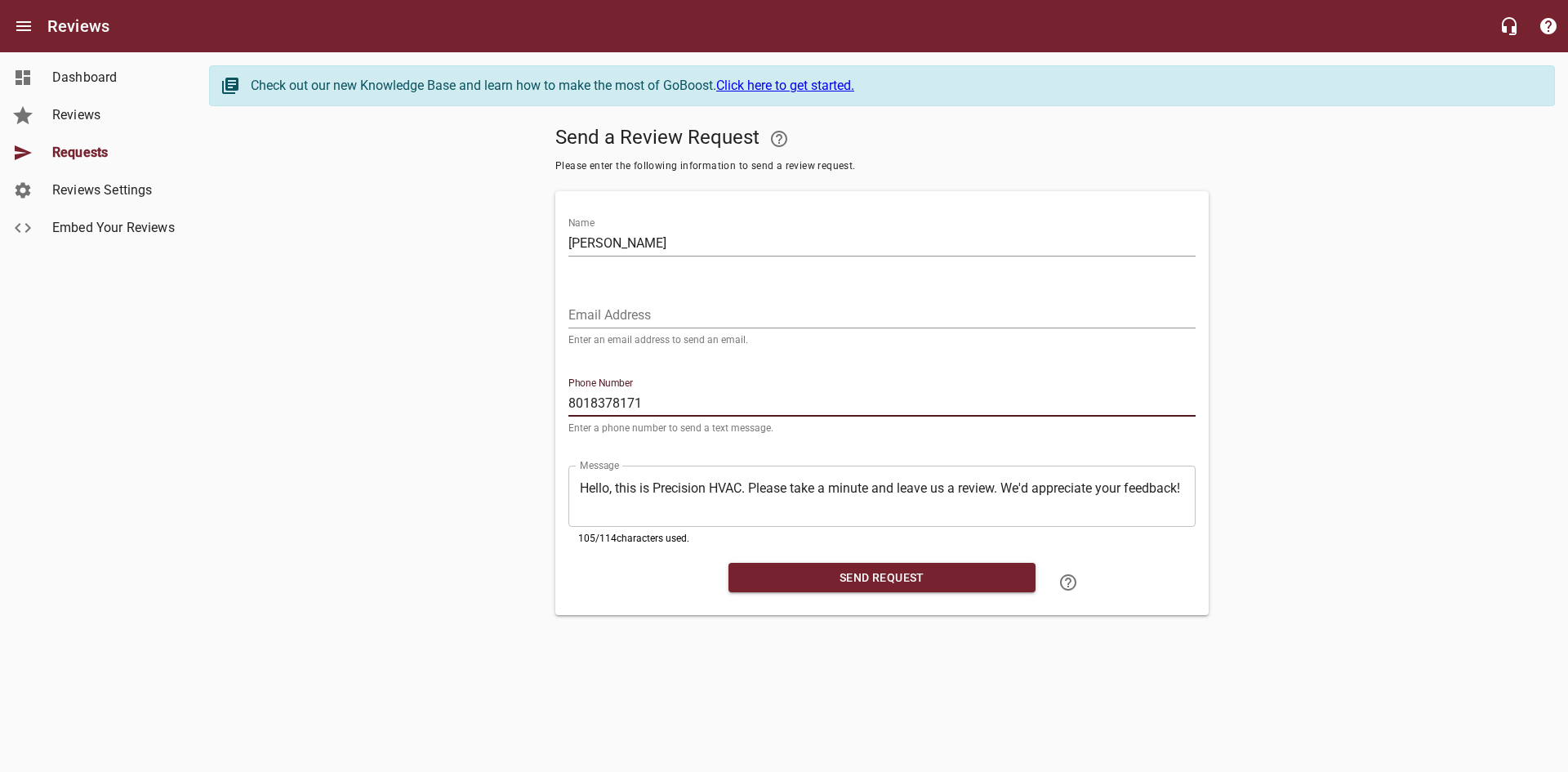
type input "8018378171"
click at [825, 581] on span "Send Request" at bounding box center [882, 577] width 281 height 20
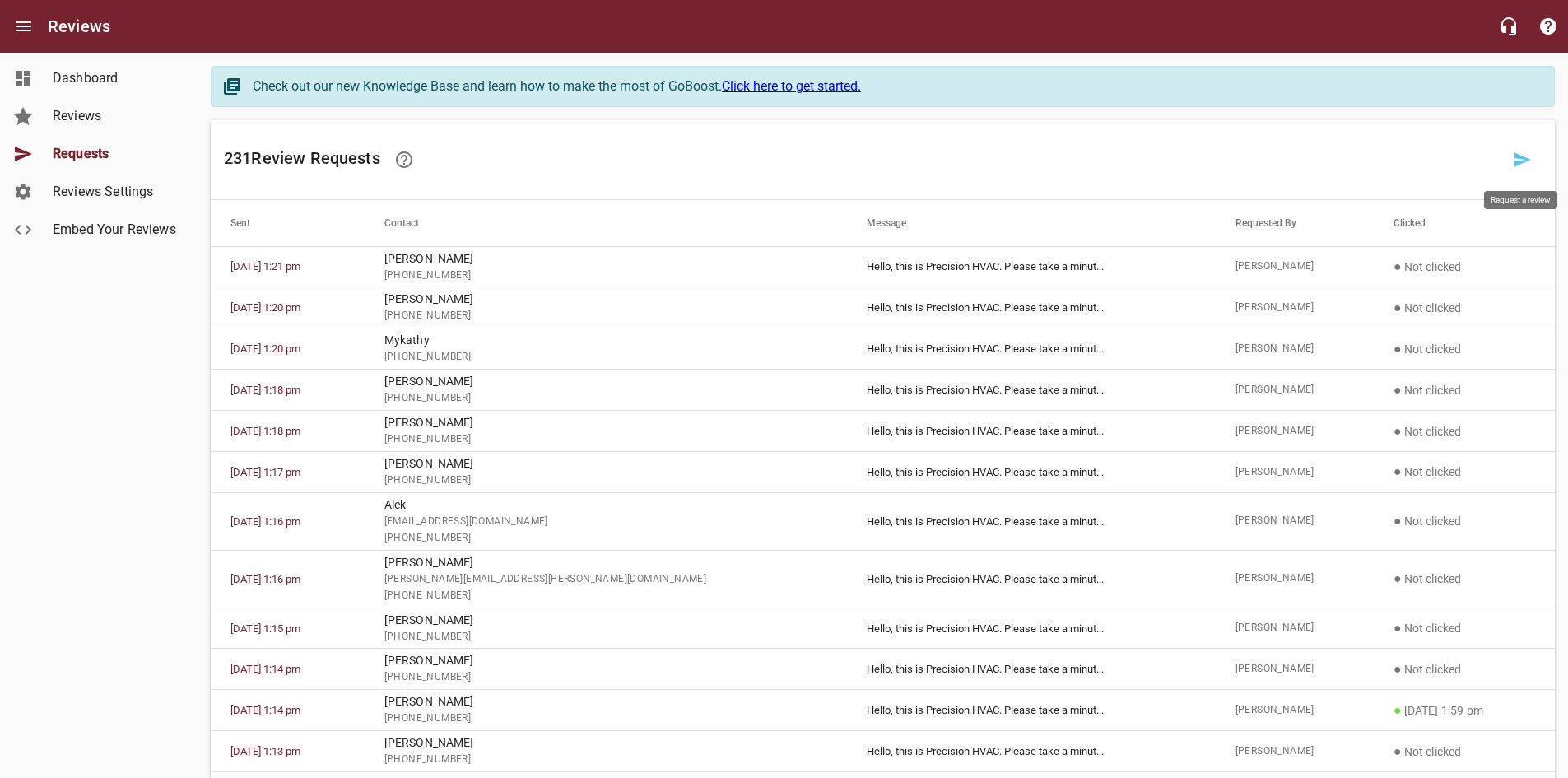
click at [1513, 166] on icon at bounding box center [1522, 159] width 20 height 20
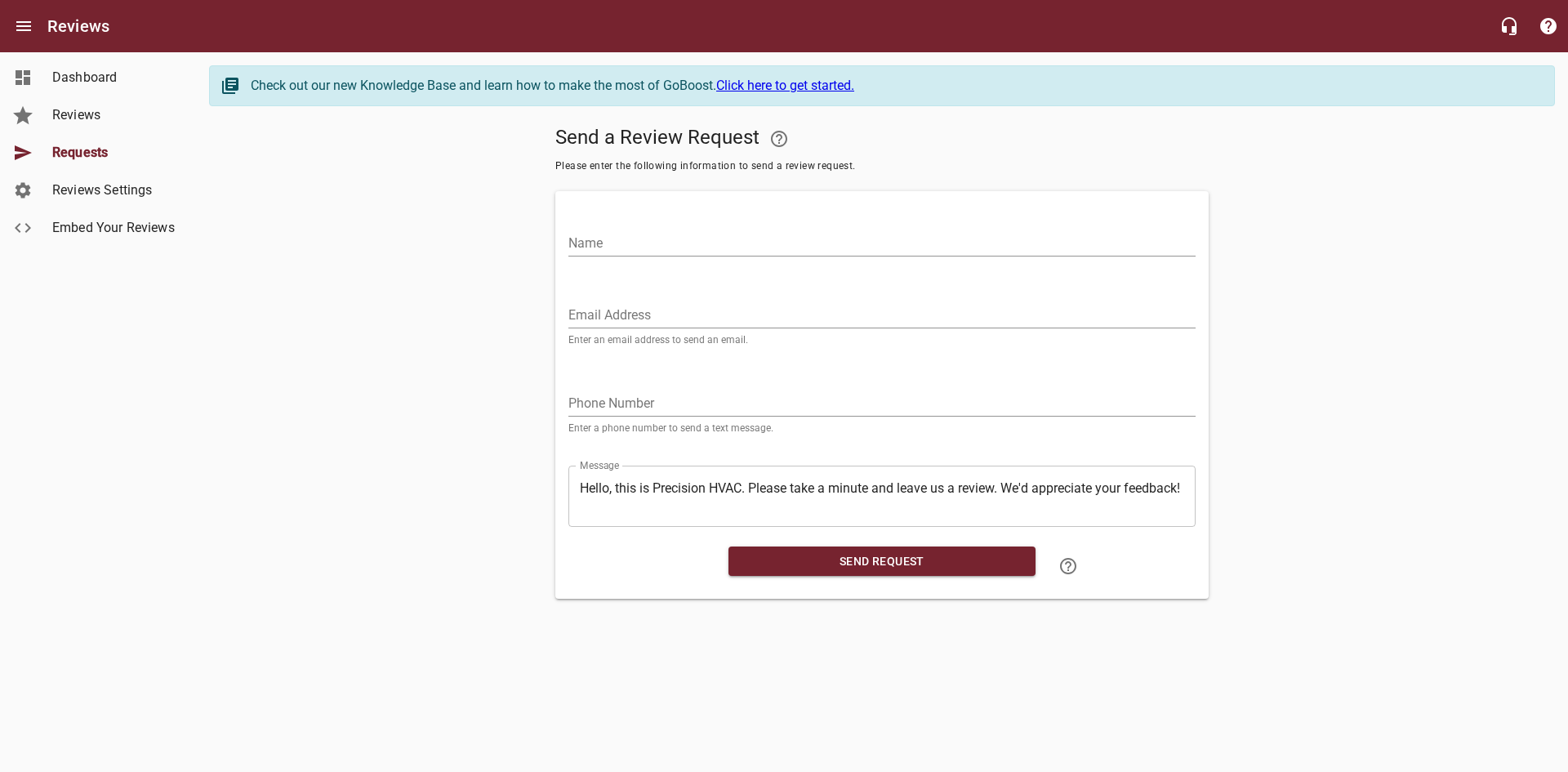
click at [770, 237] on input "Name" at bounding box center [882, 243] width 627 height 26
type input "[PERSON_NAME]"
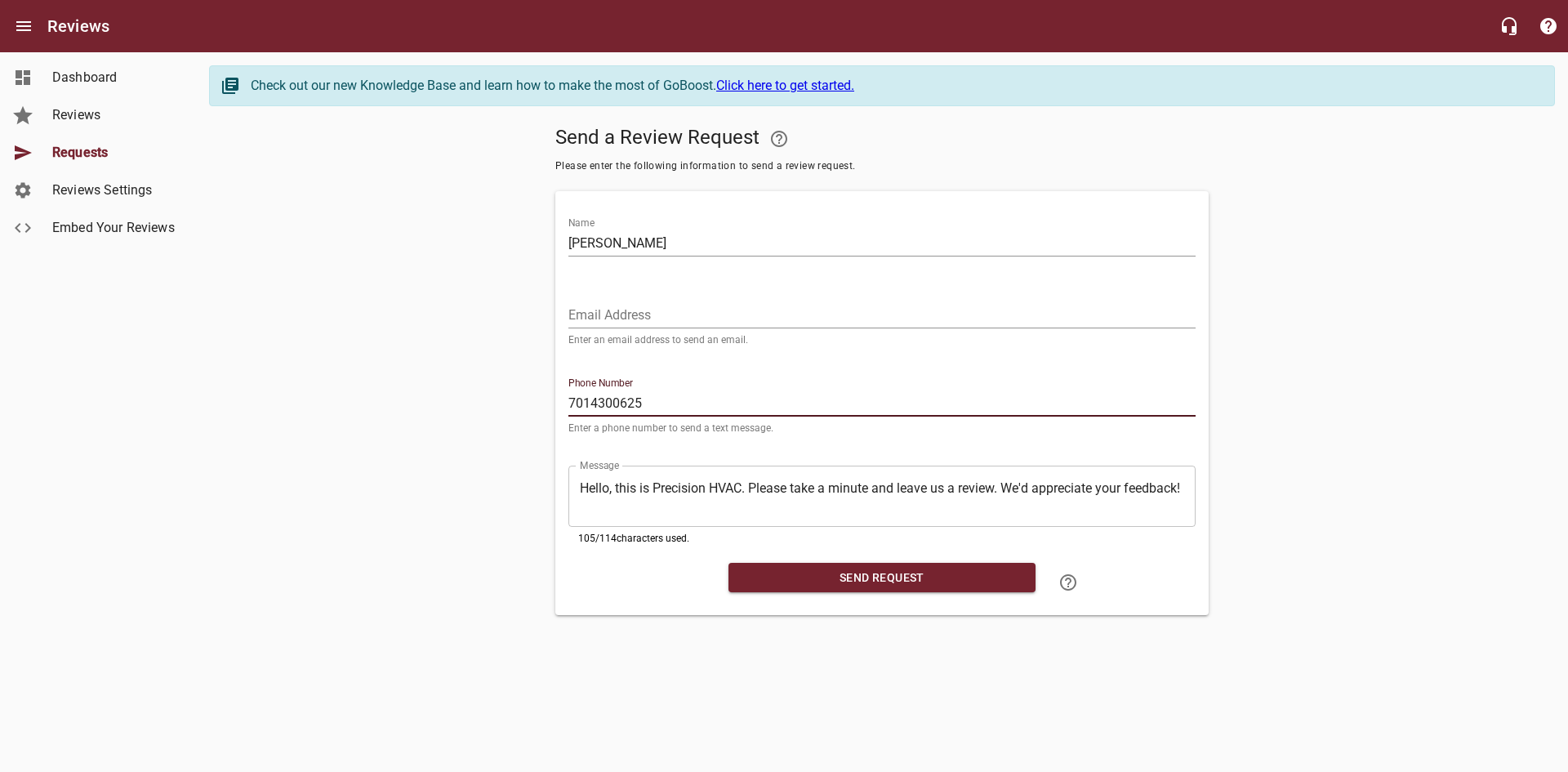
type input "7014300625"
click at [859, 572] on span "Send Request" at bounding box center [882, 577] width 281 height 20
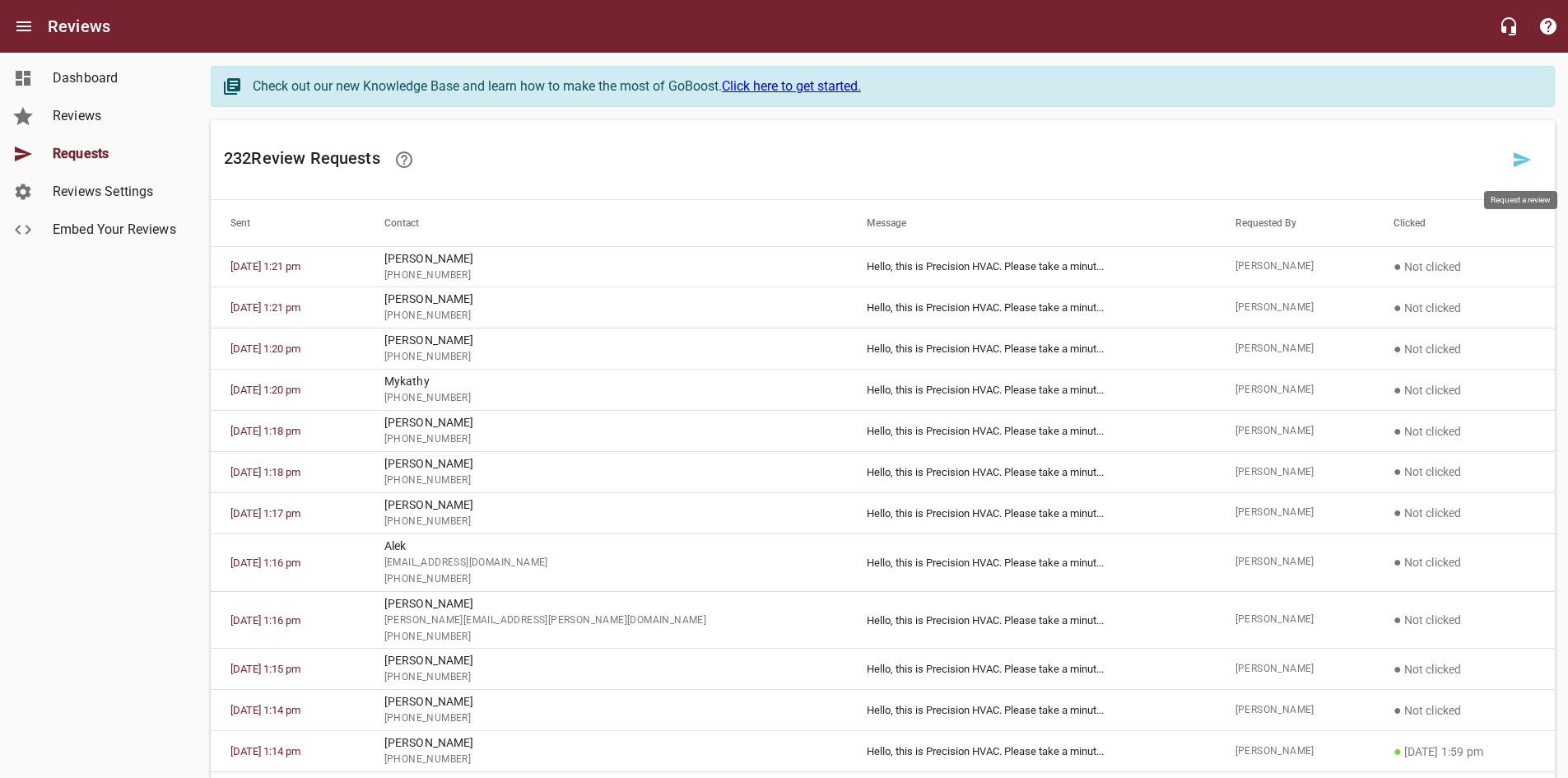
click at [1517, 158] on icon at bounding box center [1522, 159] width 17 height 15
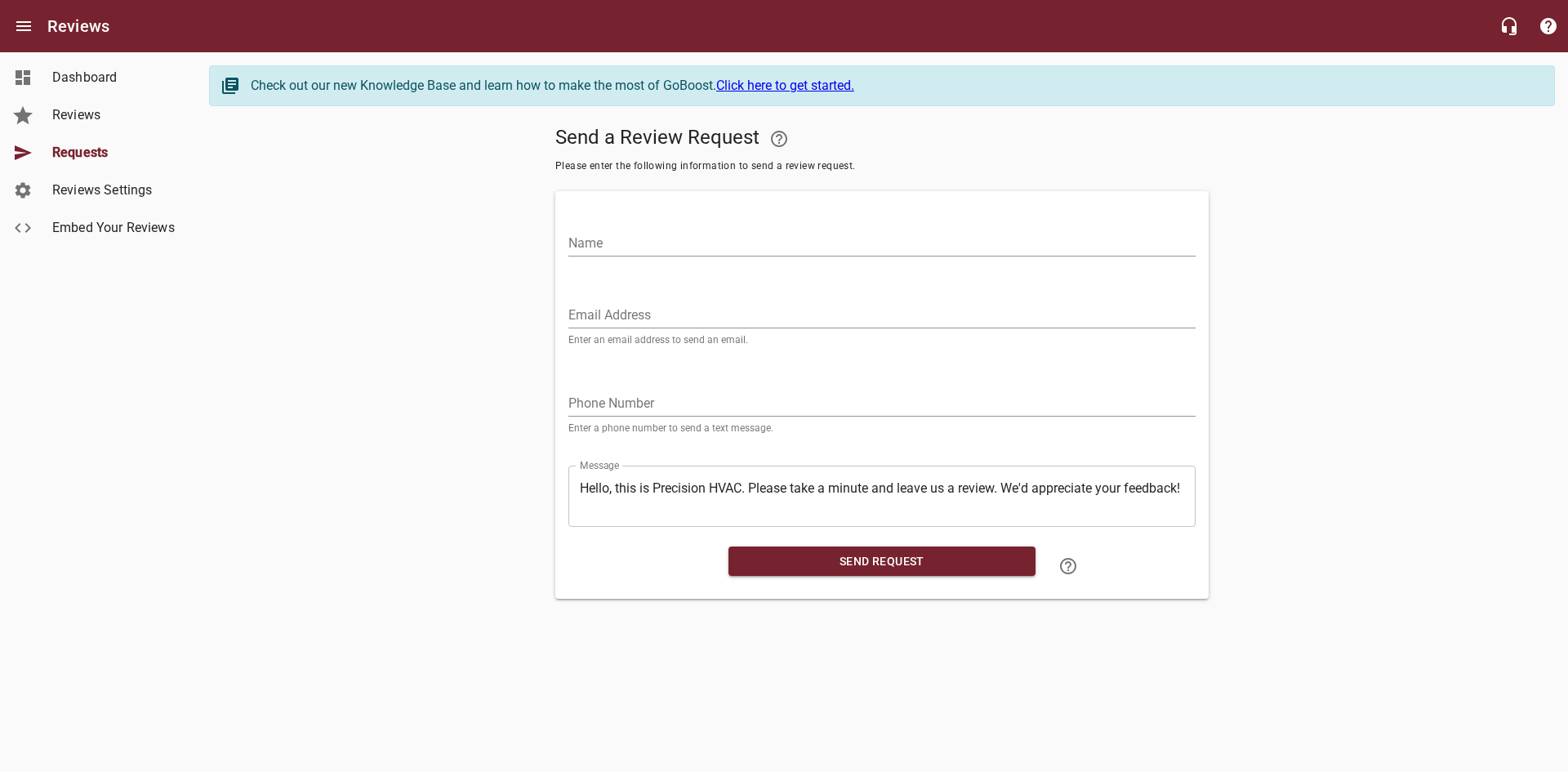
click at [659, 222] on div "Name" at bounding box center [882, 236] width 627 height 39
click at [592, 245] on input "Name" at bounding box center [882, 243] width 627 height 26
type input "[PERSON_NAME]"
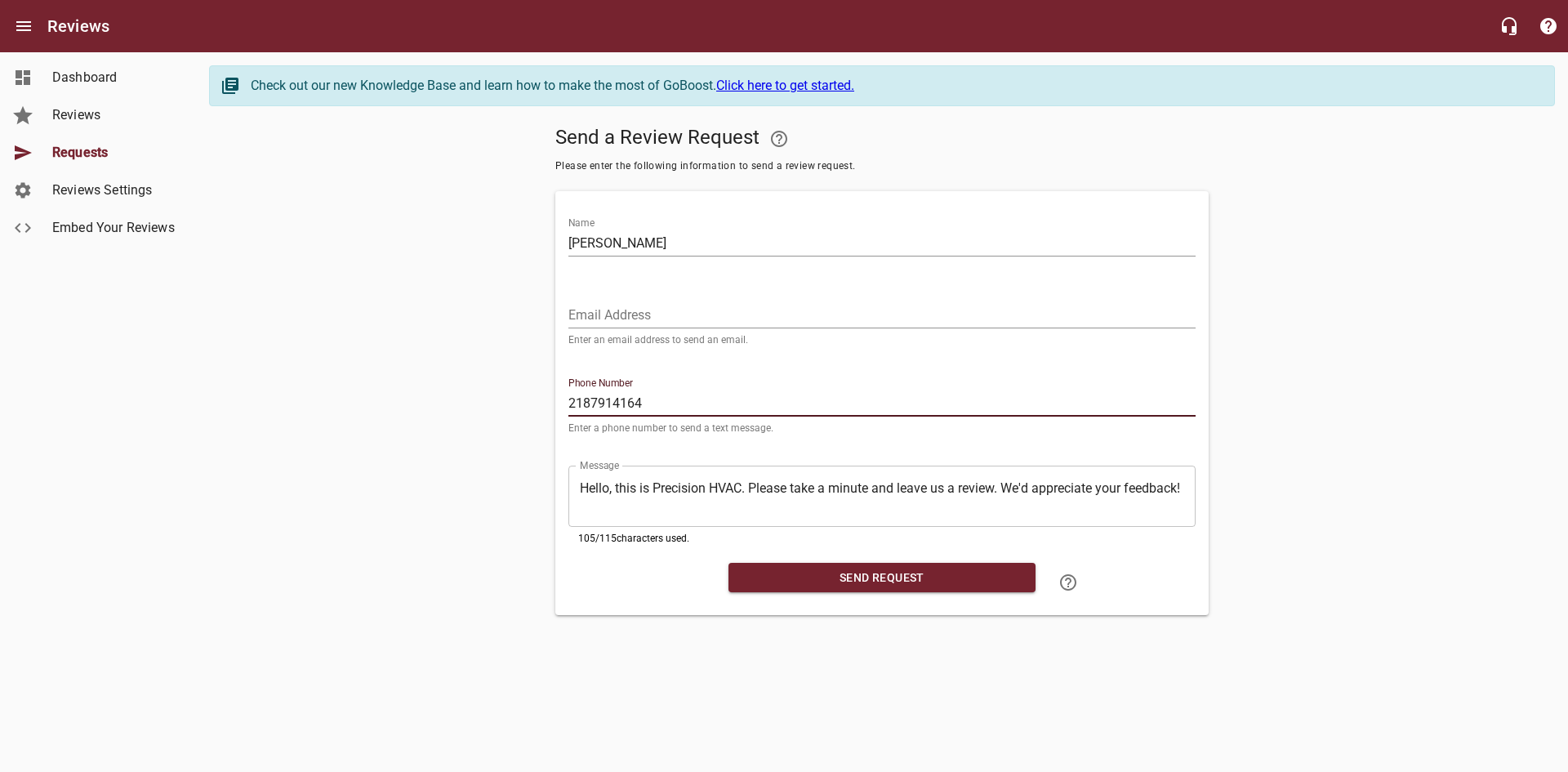
type input "2187914164"
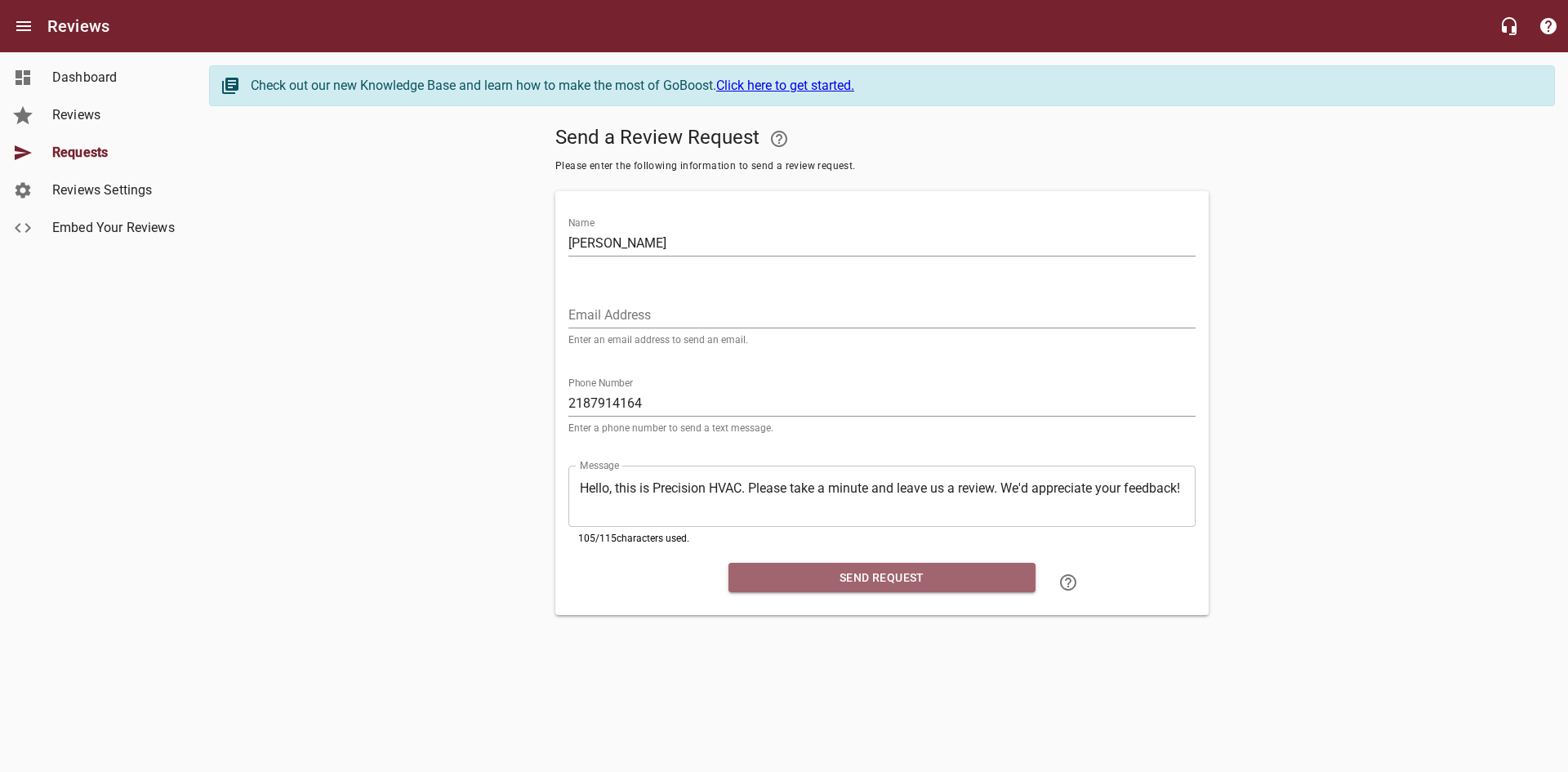
click at [846, 572] on span "Send Request" at bounding box center [882, 577] width 281 height 20
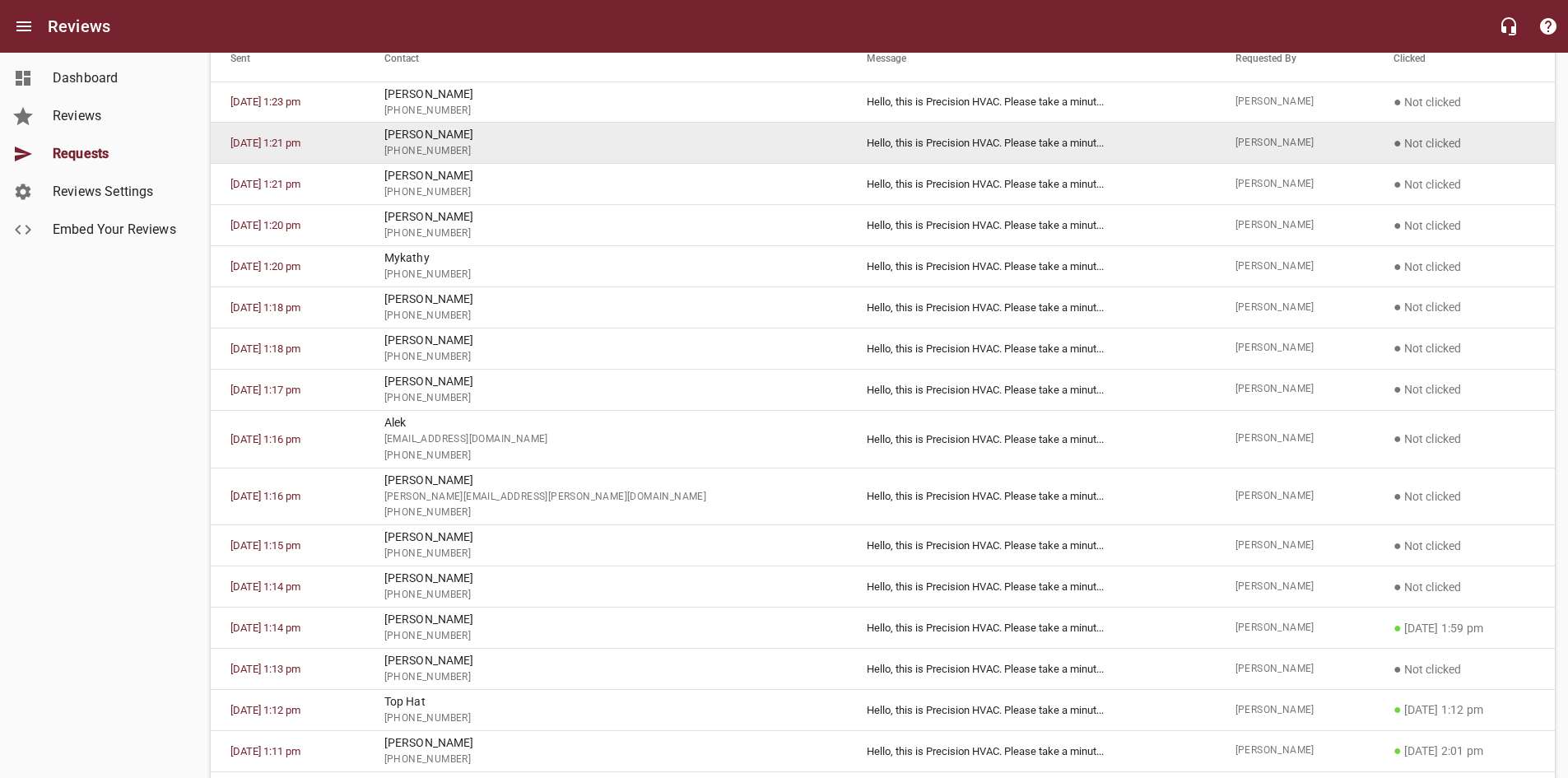
scroll to position [247, 0]
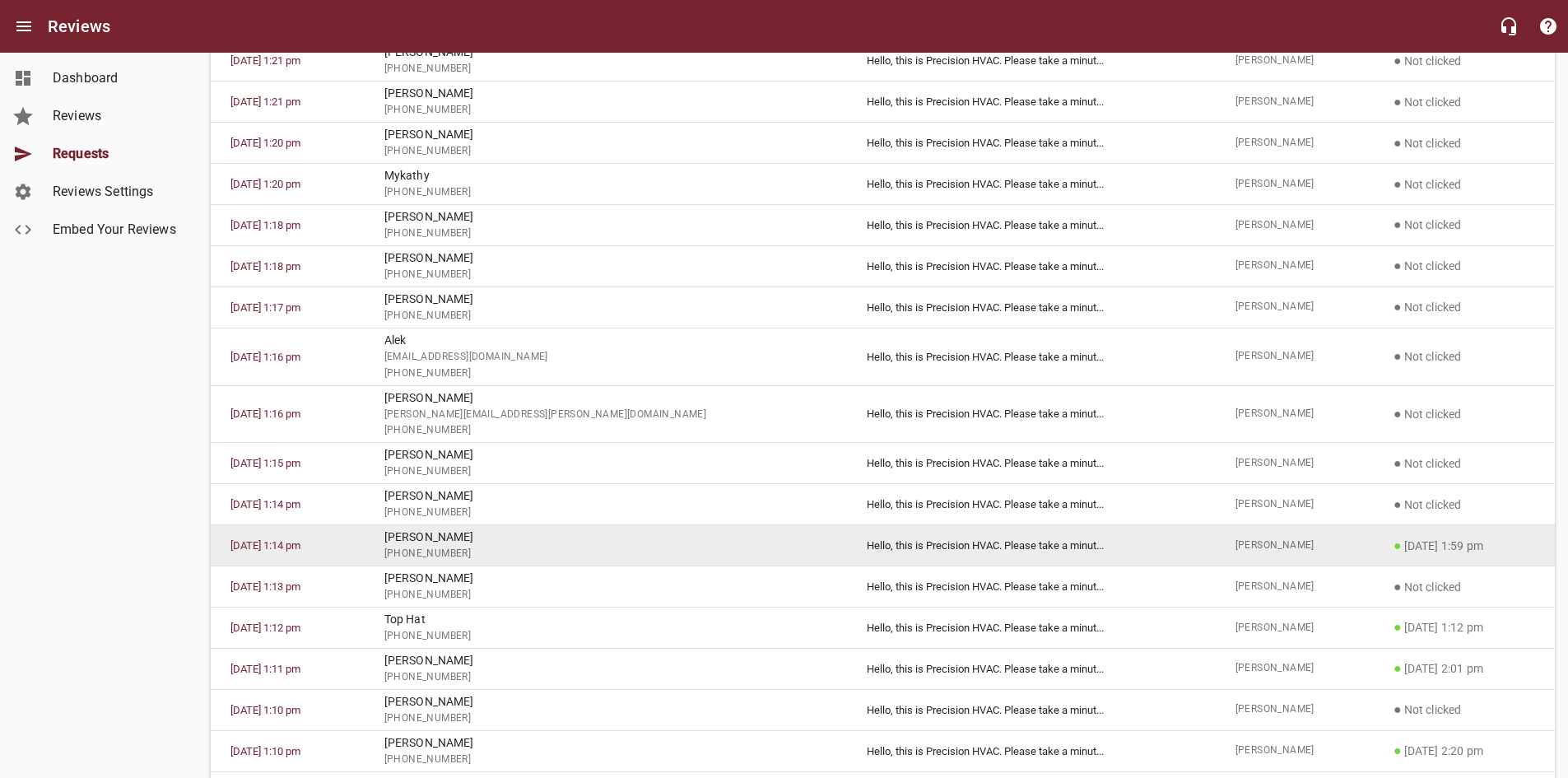
click at [1418, 538] on p "● [DATE] 1:59 pm" at bounding box center [1464, 546] width 141 height 20
